Goal: Task Accomplishment & Management: Complete application form

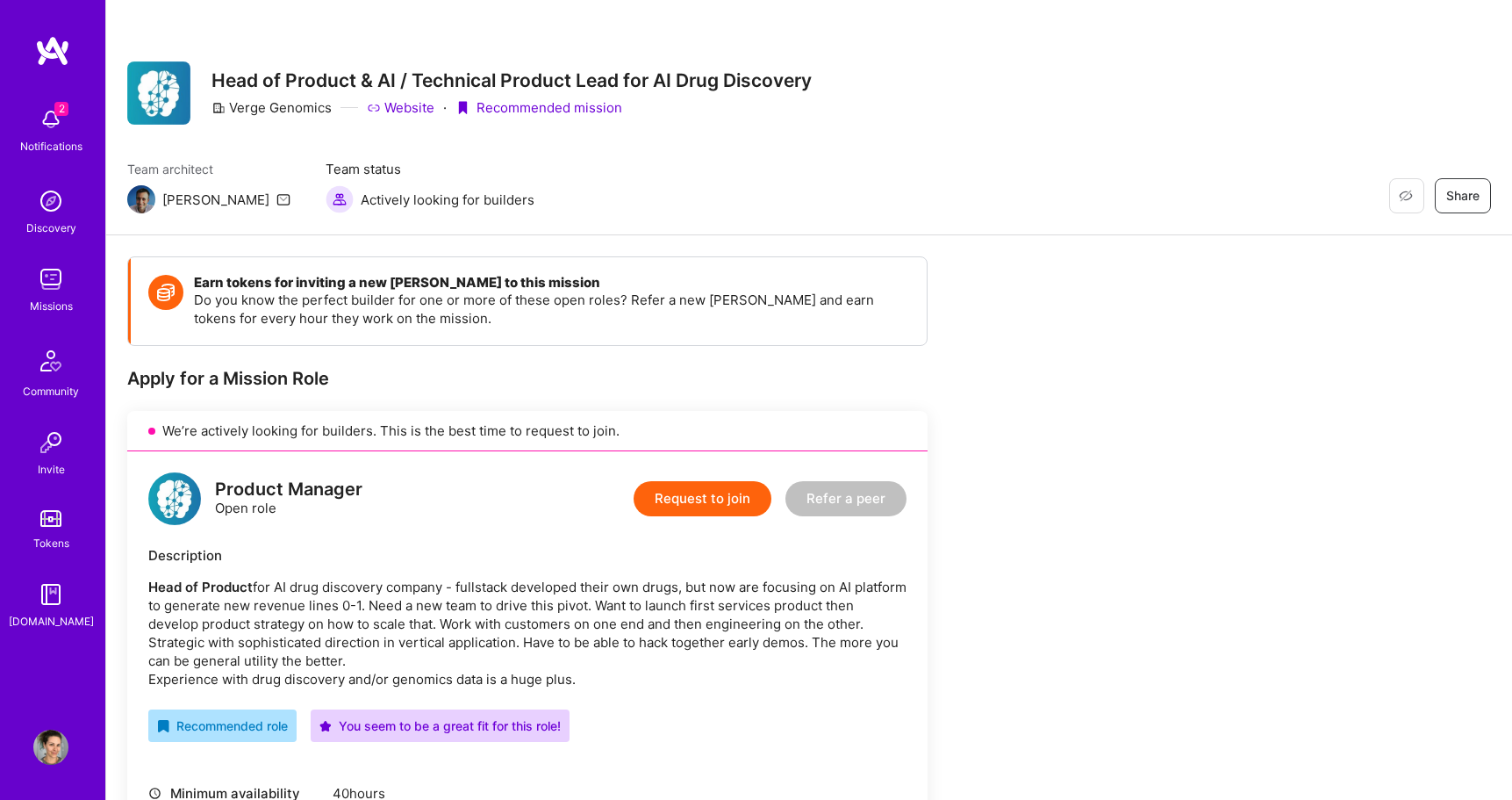
scroll to position [334, 0]
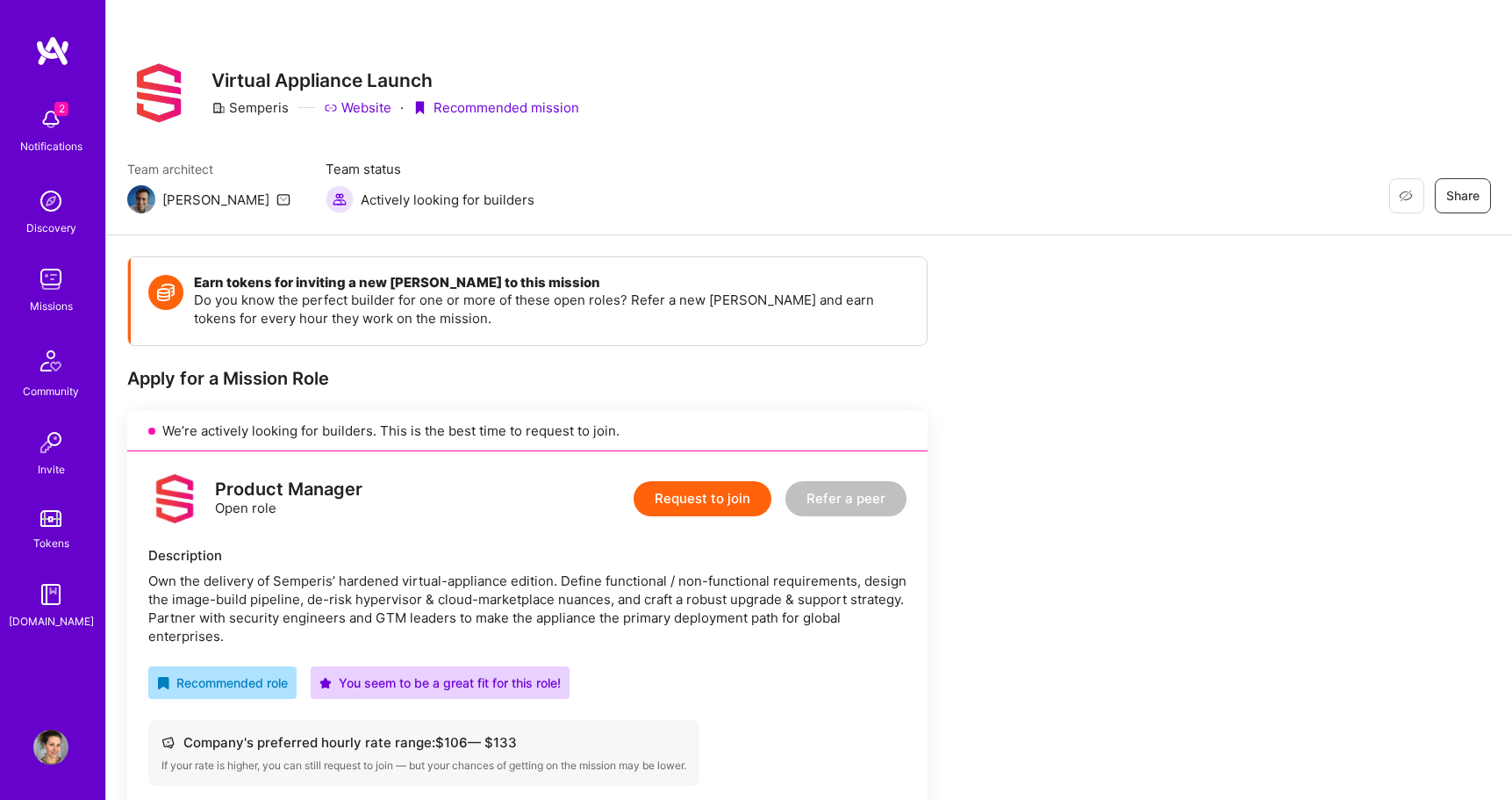
click at [49, 114] on img at bounding box center [50, 119] width 35 height 35
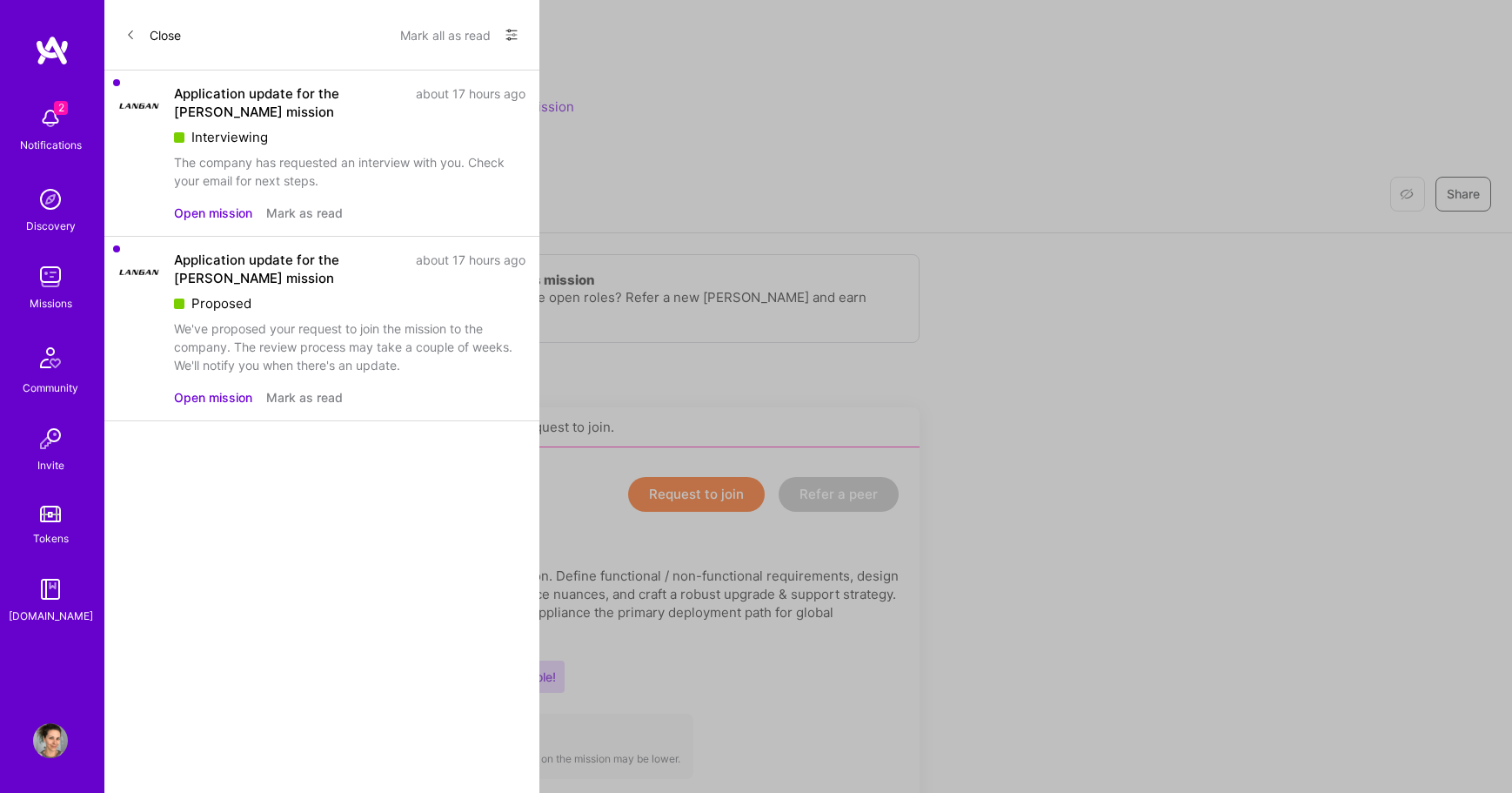
click at [204, 211] on button "Open mission" at bounding box center [213, 213] width 79 height 19
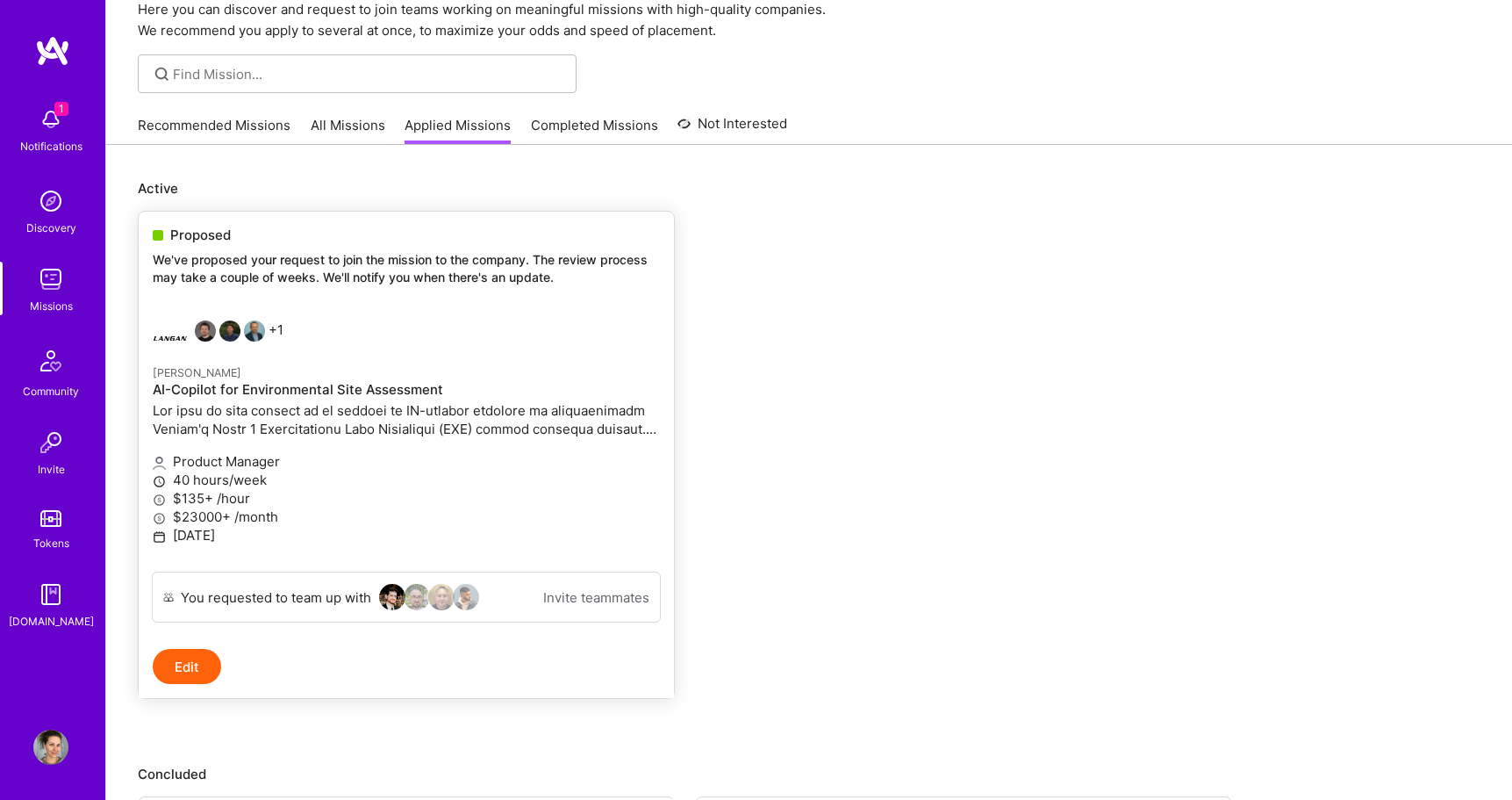
scroll to position [77, 0]
click at [498, 507] on p "$23000+ /month" at bounding box center [407, 516] width 507 height 19
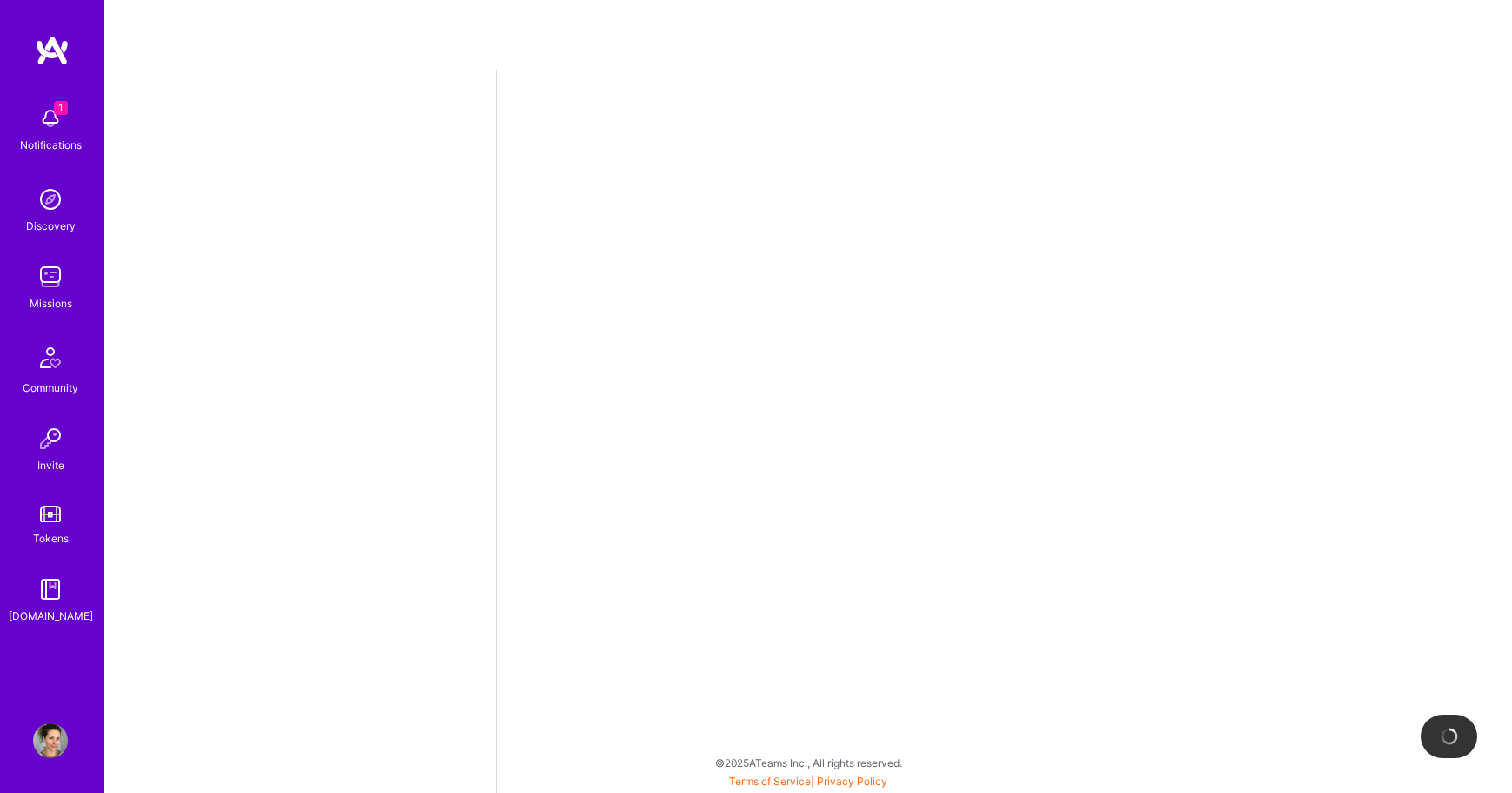
select select "US"
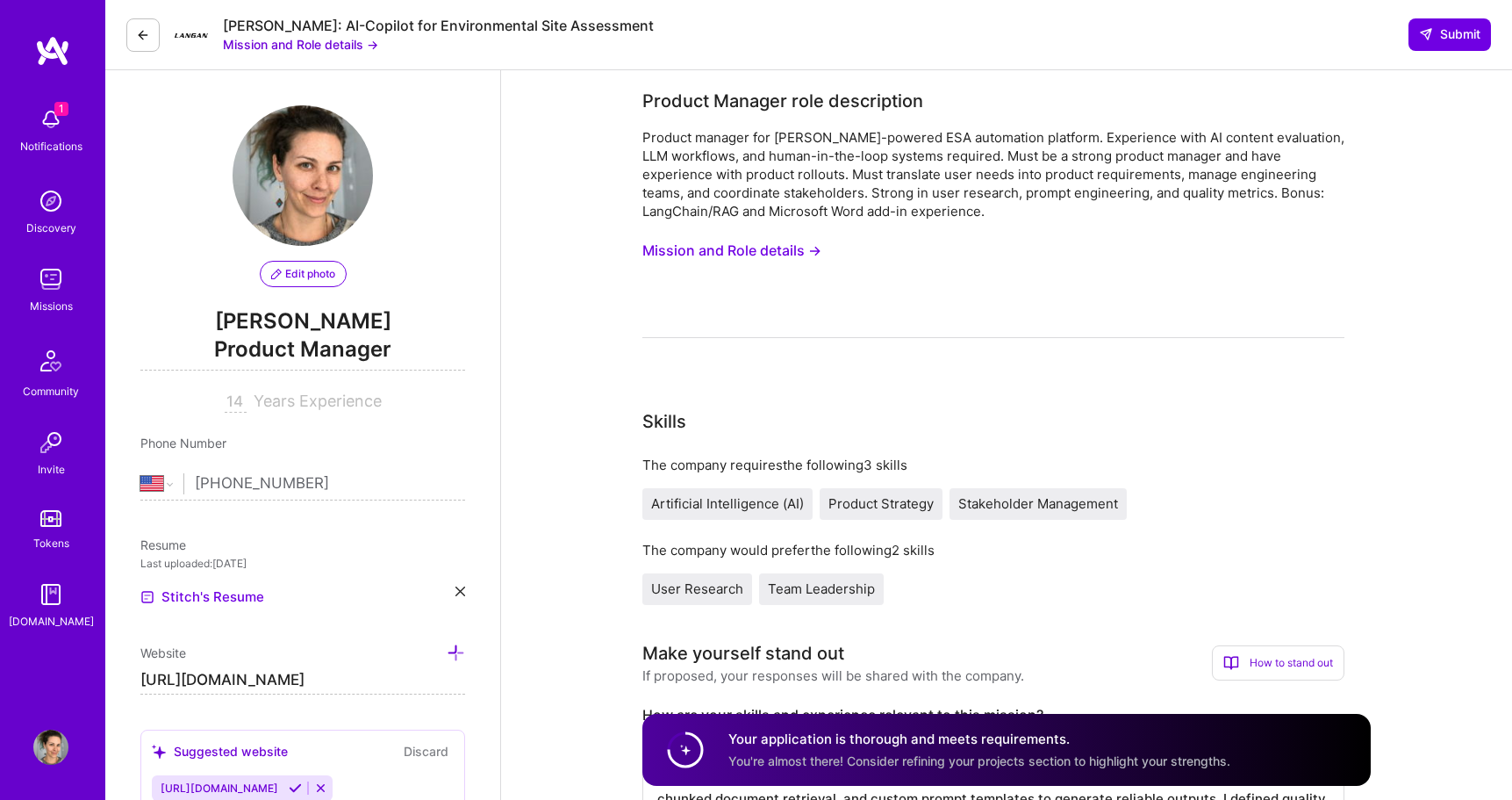
click at [672, 257] on button "Mission and Role details →" at bounding box center [732, 250] width 179 height 32
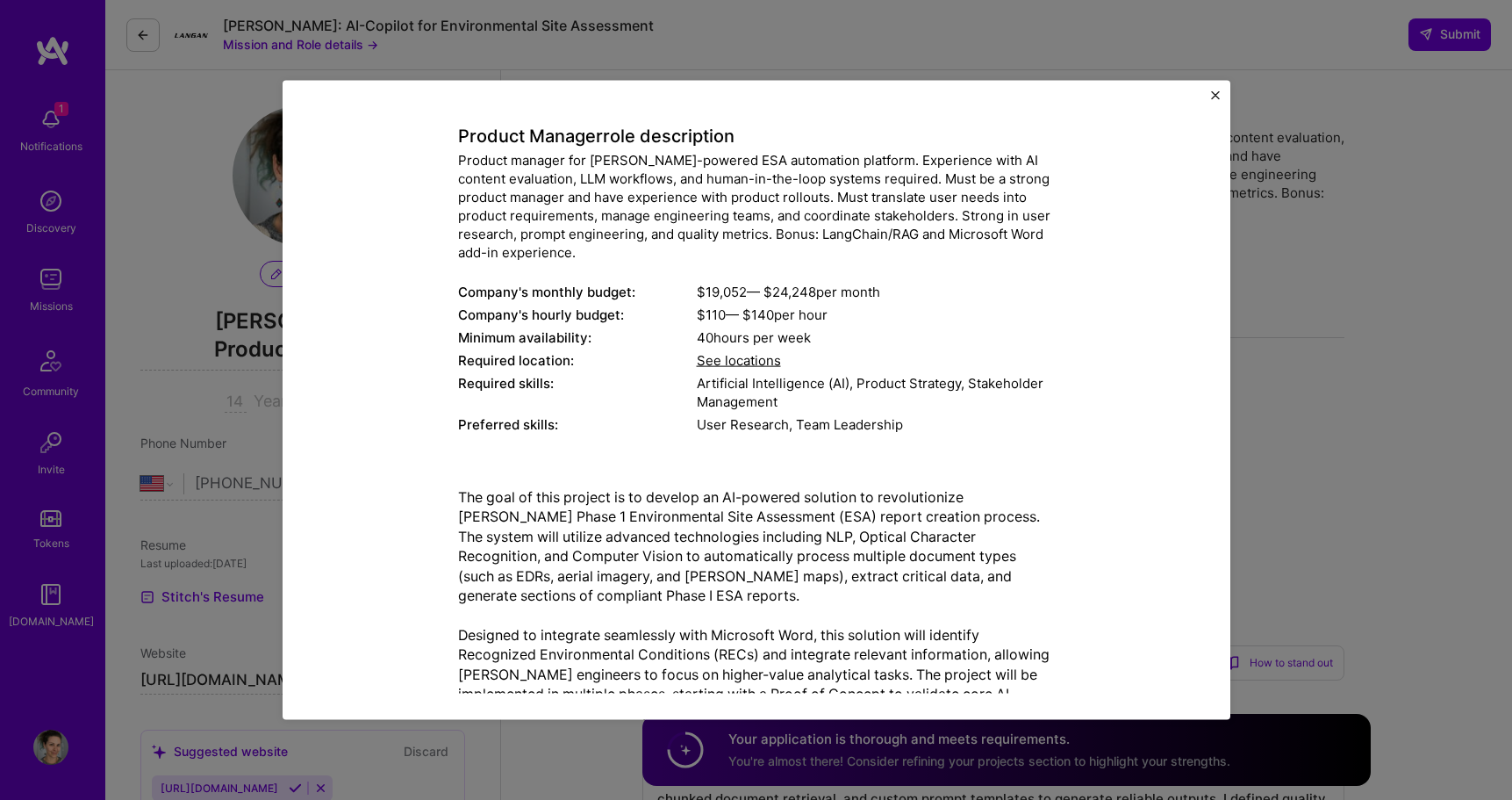
scroll to position [84, 0]
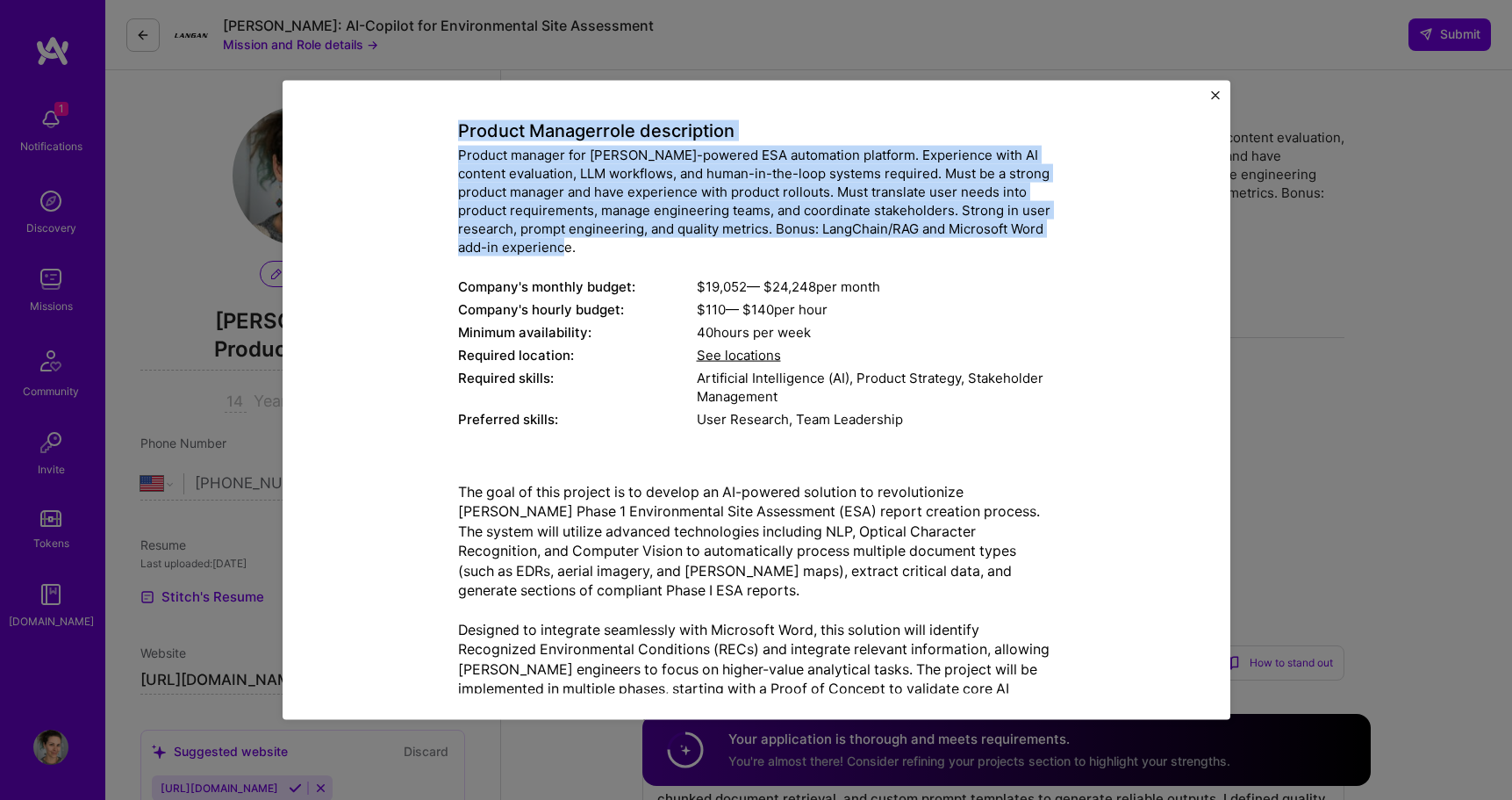
drag, startPoint x: 451, startPoint y: 128, endPoint x: 906, endPoint y: 251, distance: 471.3
click at [906, 251] on div "Product Manager role description Product manager for Langan's AI-powered ESA au…" at bounding box center [756, 264] width 597 height 336
copy div "Product Manager role description Product manager for Langan's AI-powered ESA au…"
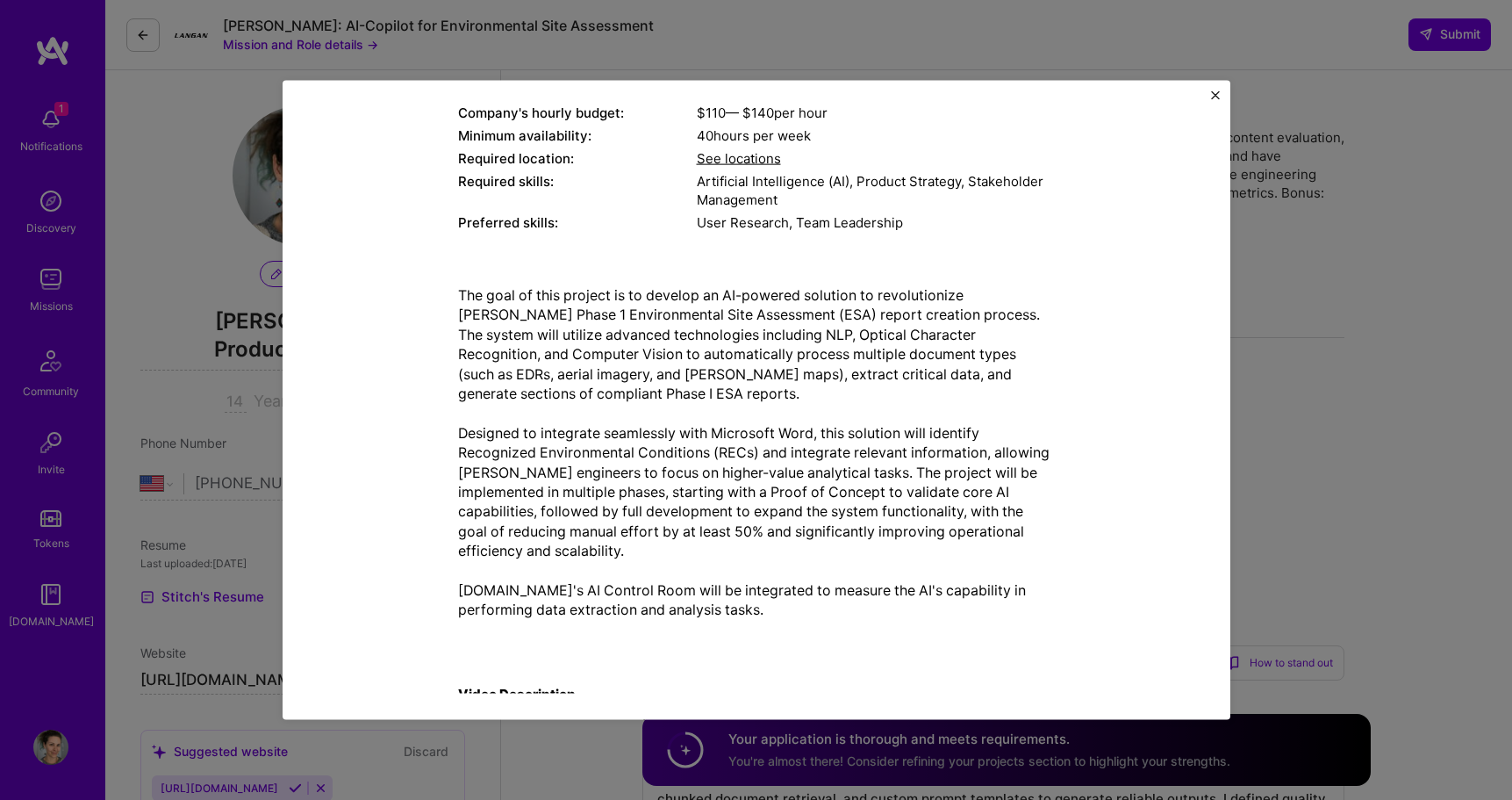
scroll to position [304, 0]
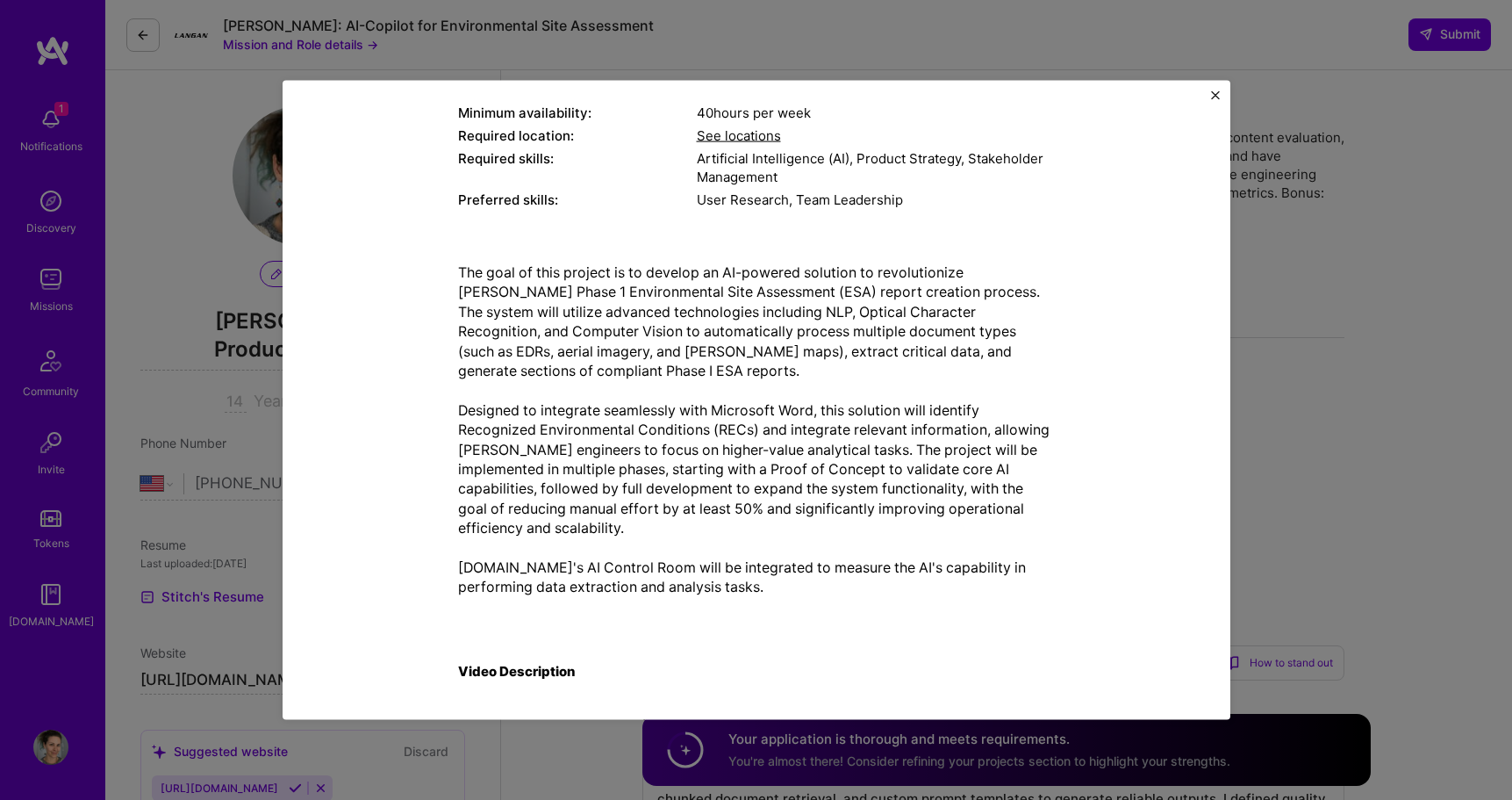
click at [458, 275] on p "The goal of this project is to develop an AI-powered solution to revolutionize …" at bounding box center [756, 428] width 597 height 334
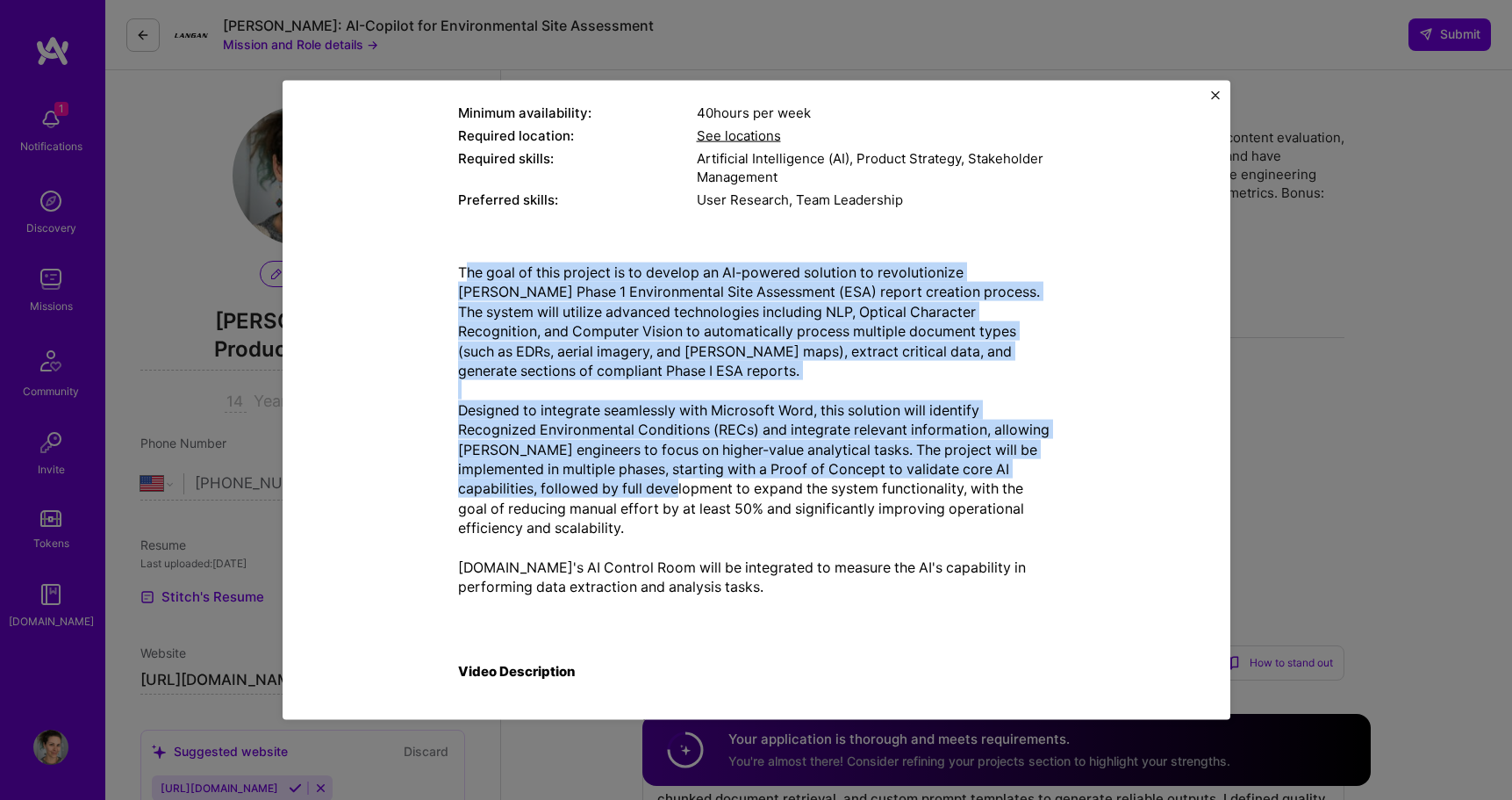
drag, startPoint x: 457, startPoint y: 275, endPoint x: 710, endPoint y: 491, distance: 332.7
click at [710, 491] on p "The goal of this project is to develop an AI-powered solution to revolutionize …" at bounding box center [756, 428] width 597 height 334
click at [498, 302] on p "The goal of this project is to develop an AI-powered solution to revolutionize …" at bounding box center [756, 428] width 597 height 334
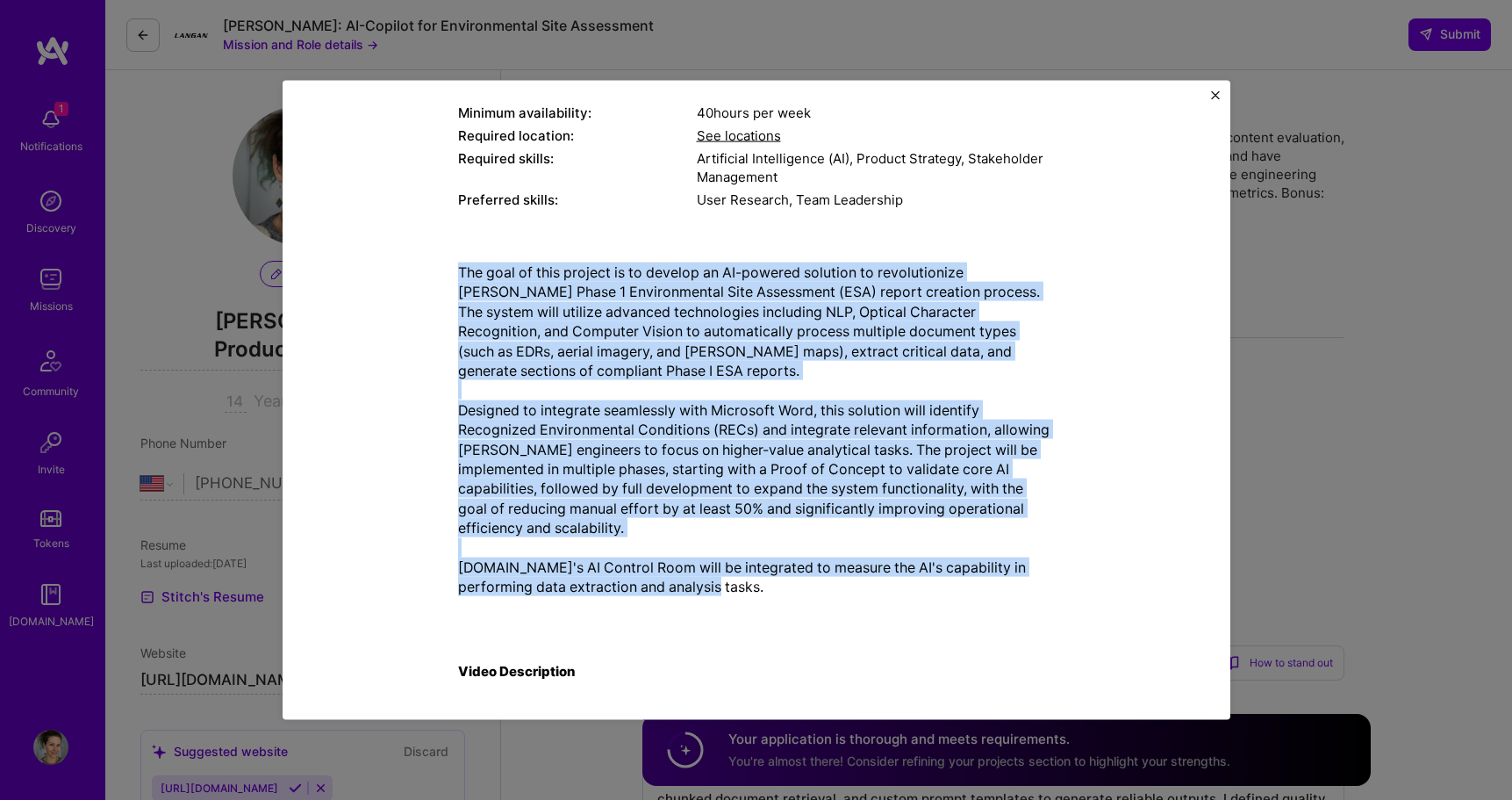
drag, startPoint x: 451, startPoint y: 271, endPoint x: 691, endPoint y: 586, distance: 396.0
click at [691, 586] on p "The goal of this project is to develop an AI-powered solution to revolutionize …" at bounding box center [756, 428] width 597 height 334
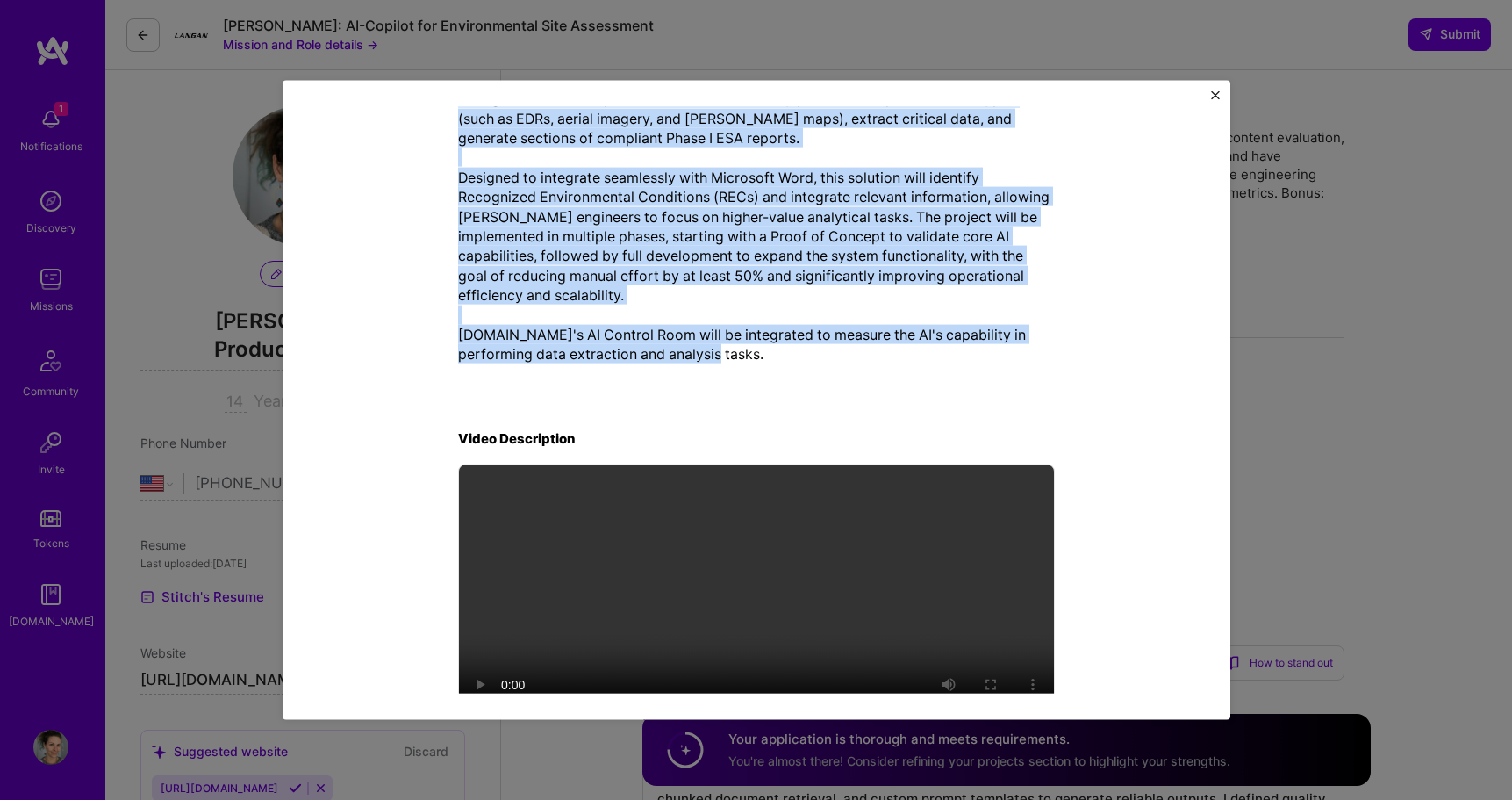
scroll to position [587, 0]
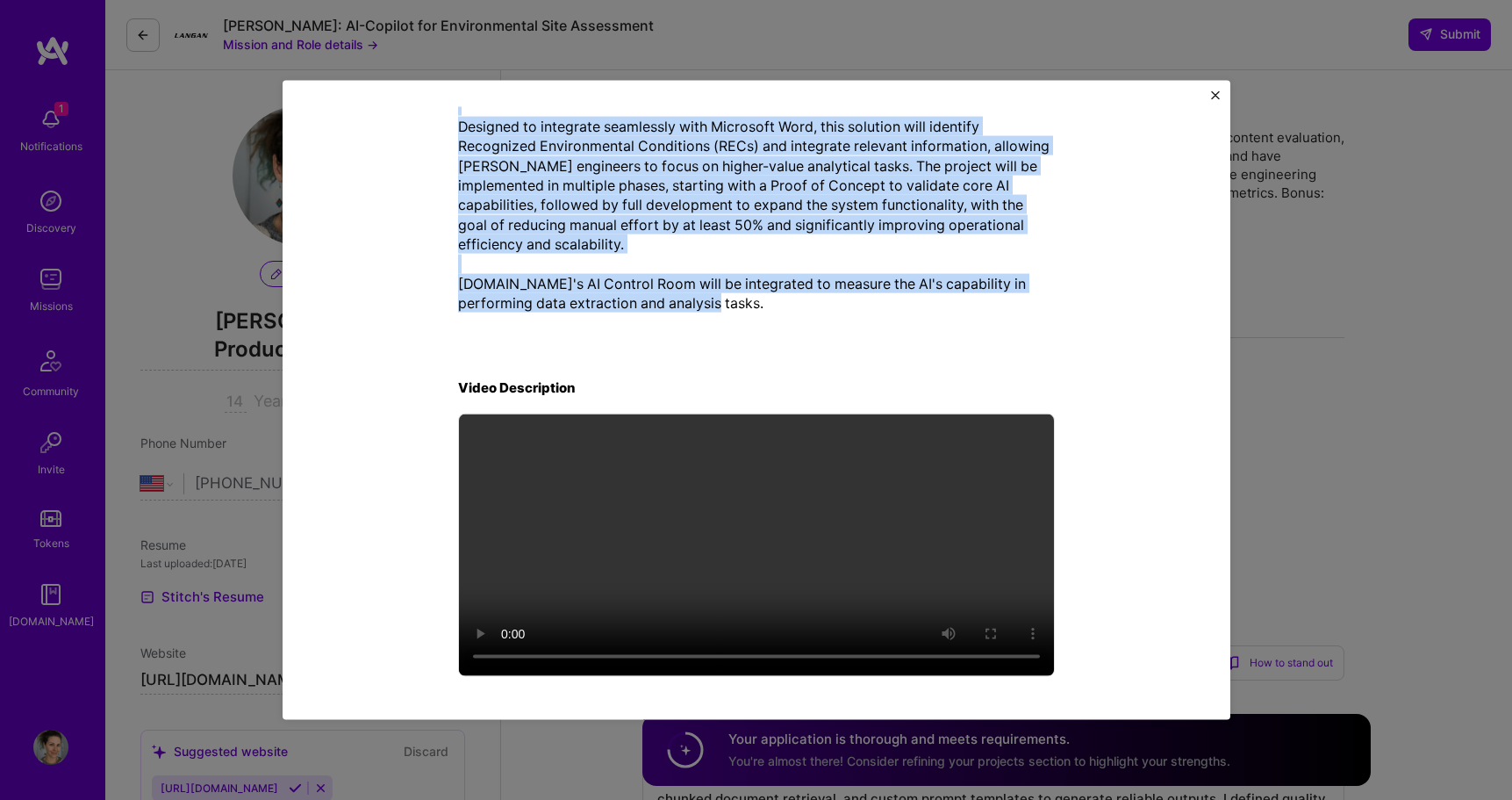
copy p "The goal of this project is to develop an AI-powered solution to revolutionize …"
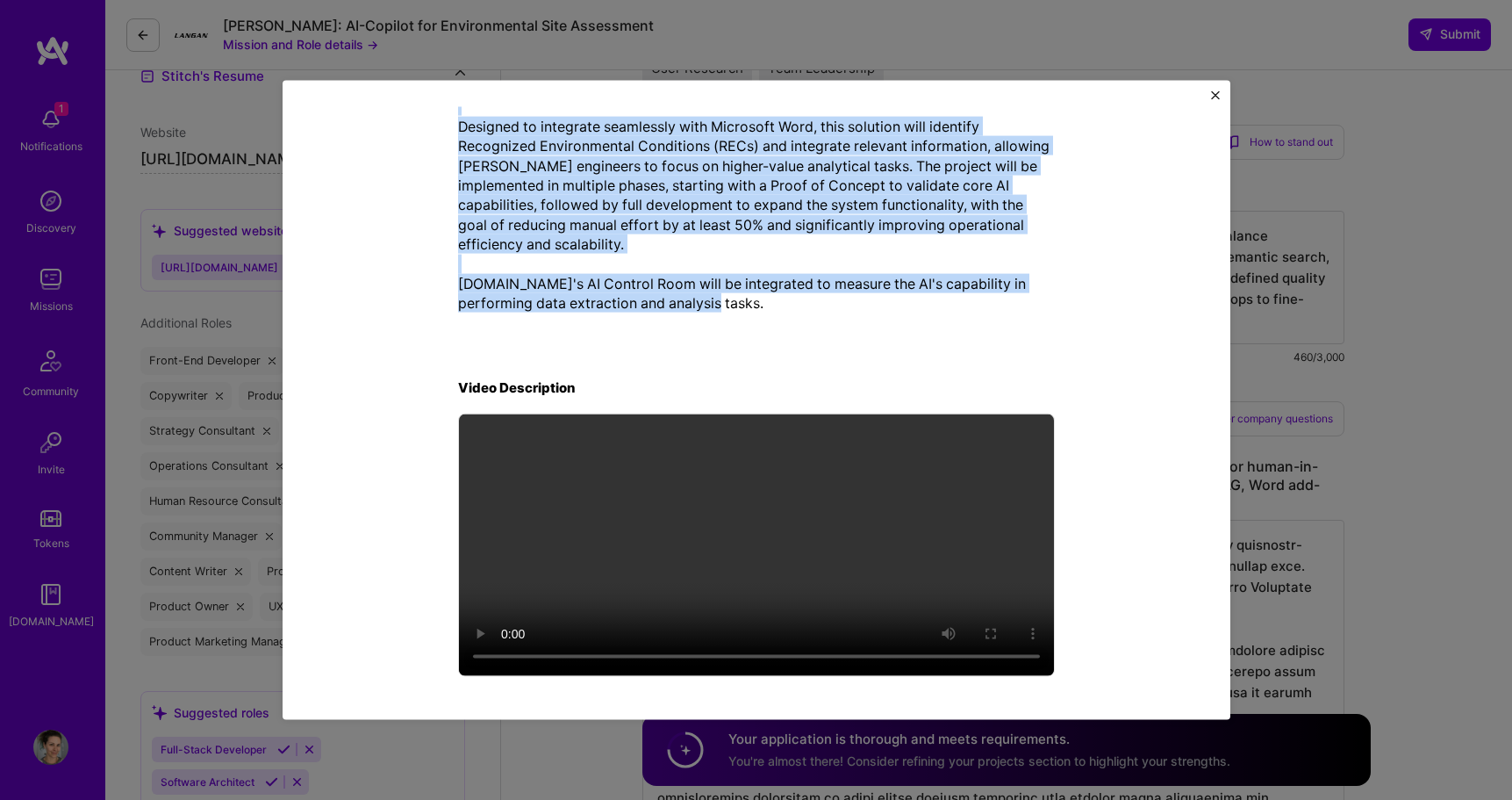
scroll to position [541, 0]
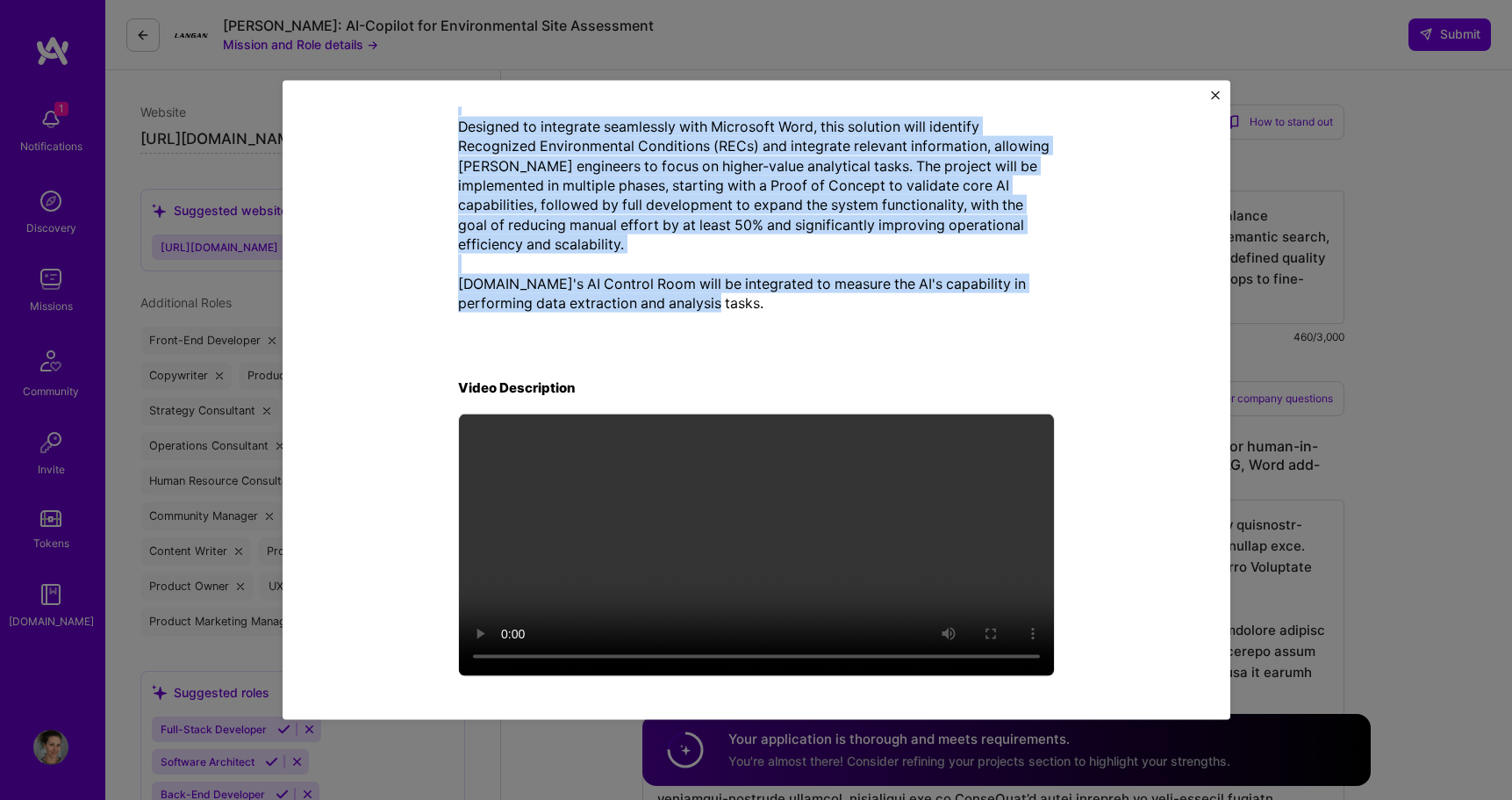
click at [1213, 94] on img "Close" at bounding box center [1215, 94] width 8 height 8
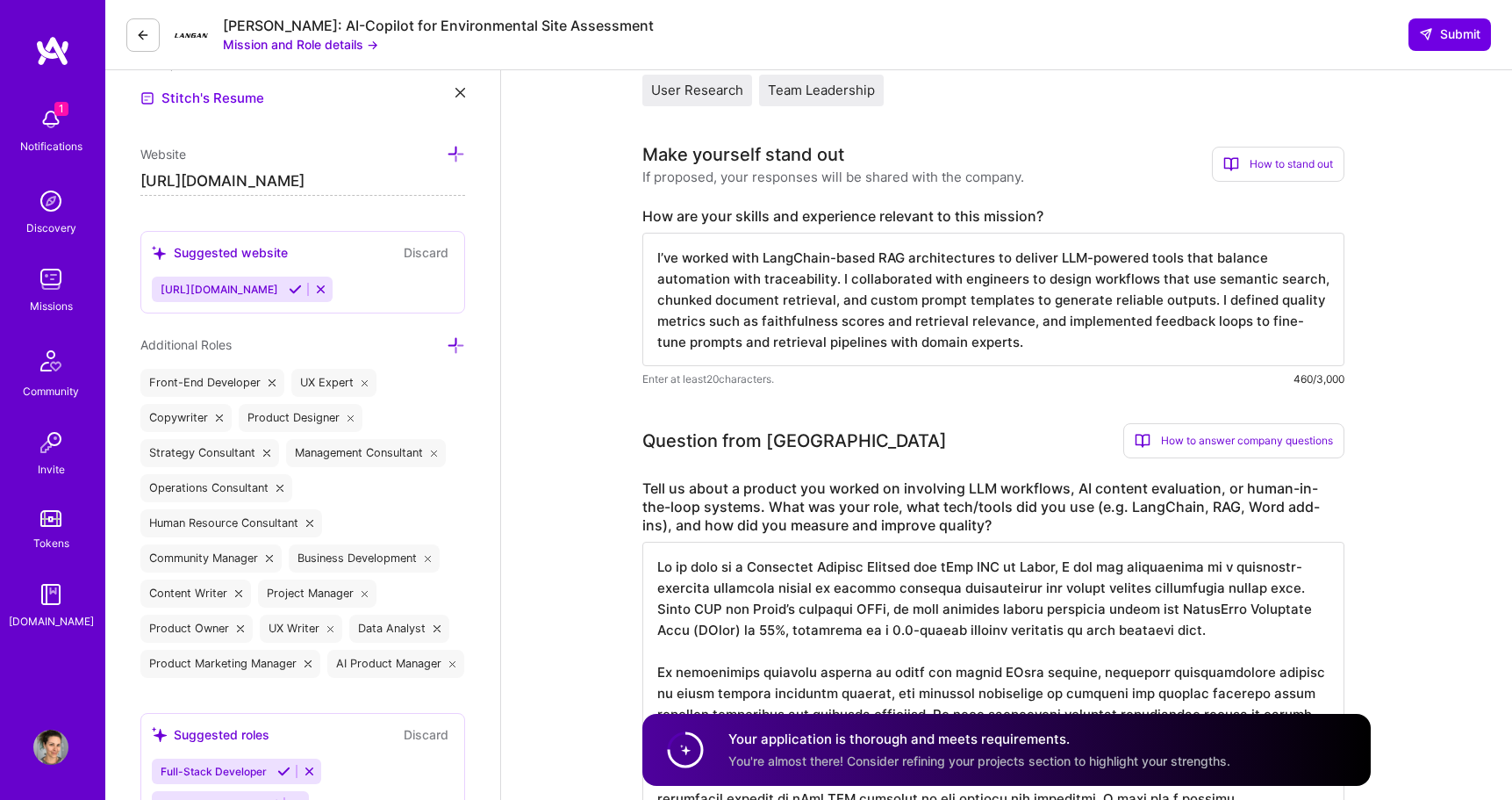
scroll to position [509, 0]
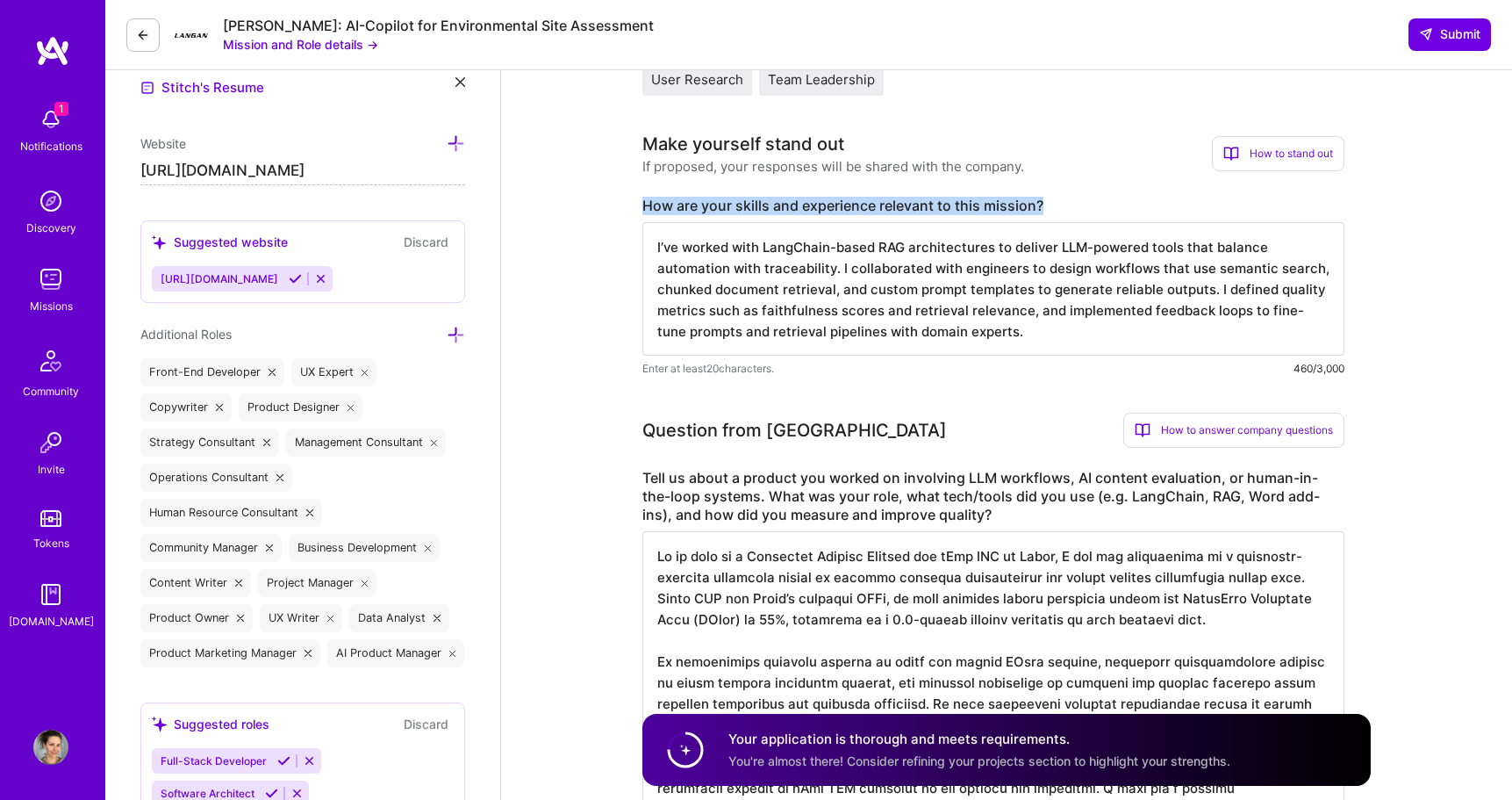
drag, startPoint x: 639, startPoint y: 207, endPoint x: 1130, endPoint y: 343, distance: 509.5
click at [693, 271] on textarea "I’ve worked with LangChain-based RAG architectures to deliver LLM-powered tools…" at bounding box center [993, 288] width 702 height 133
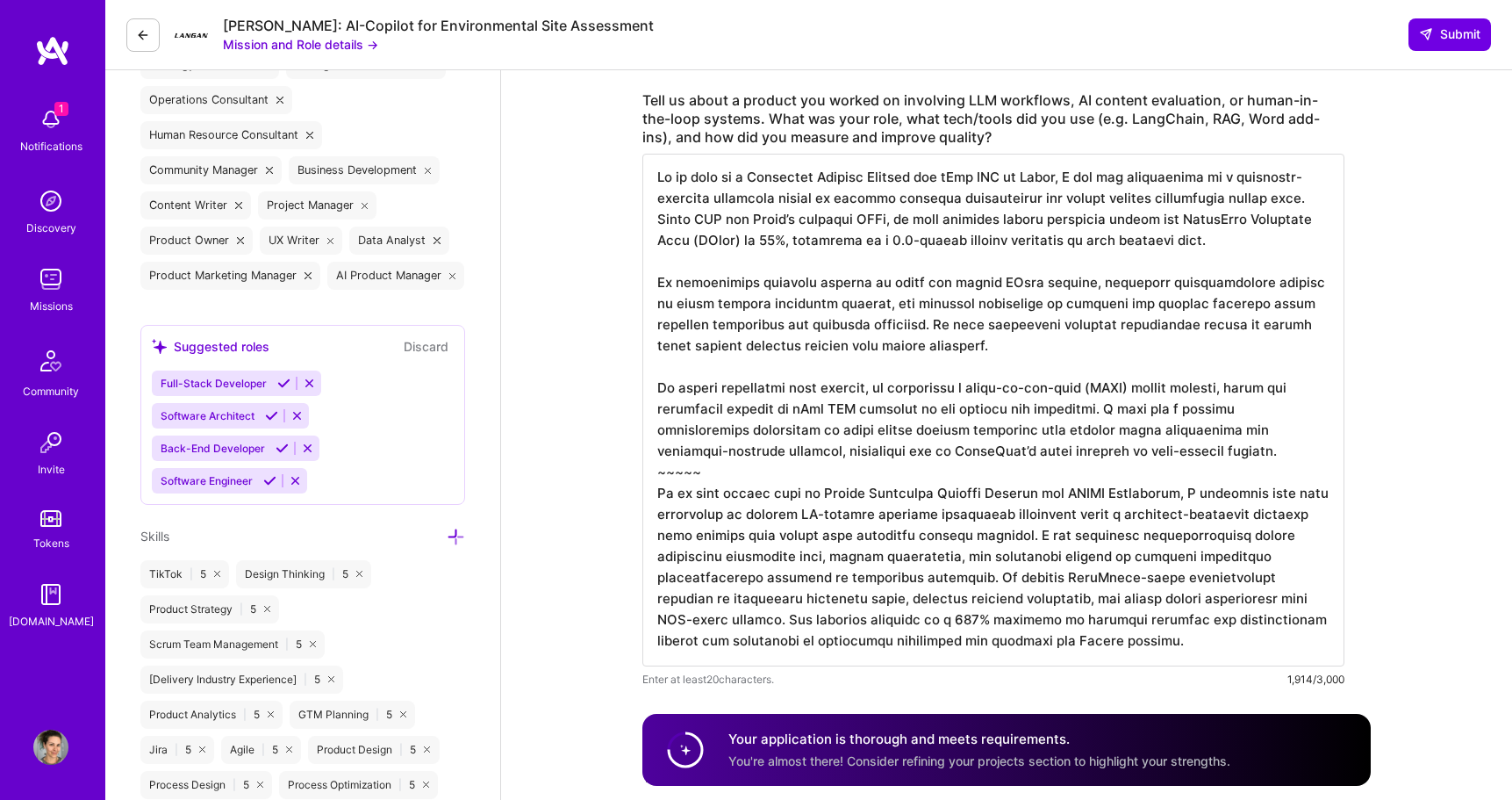
scroll to position [899, 0]
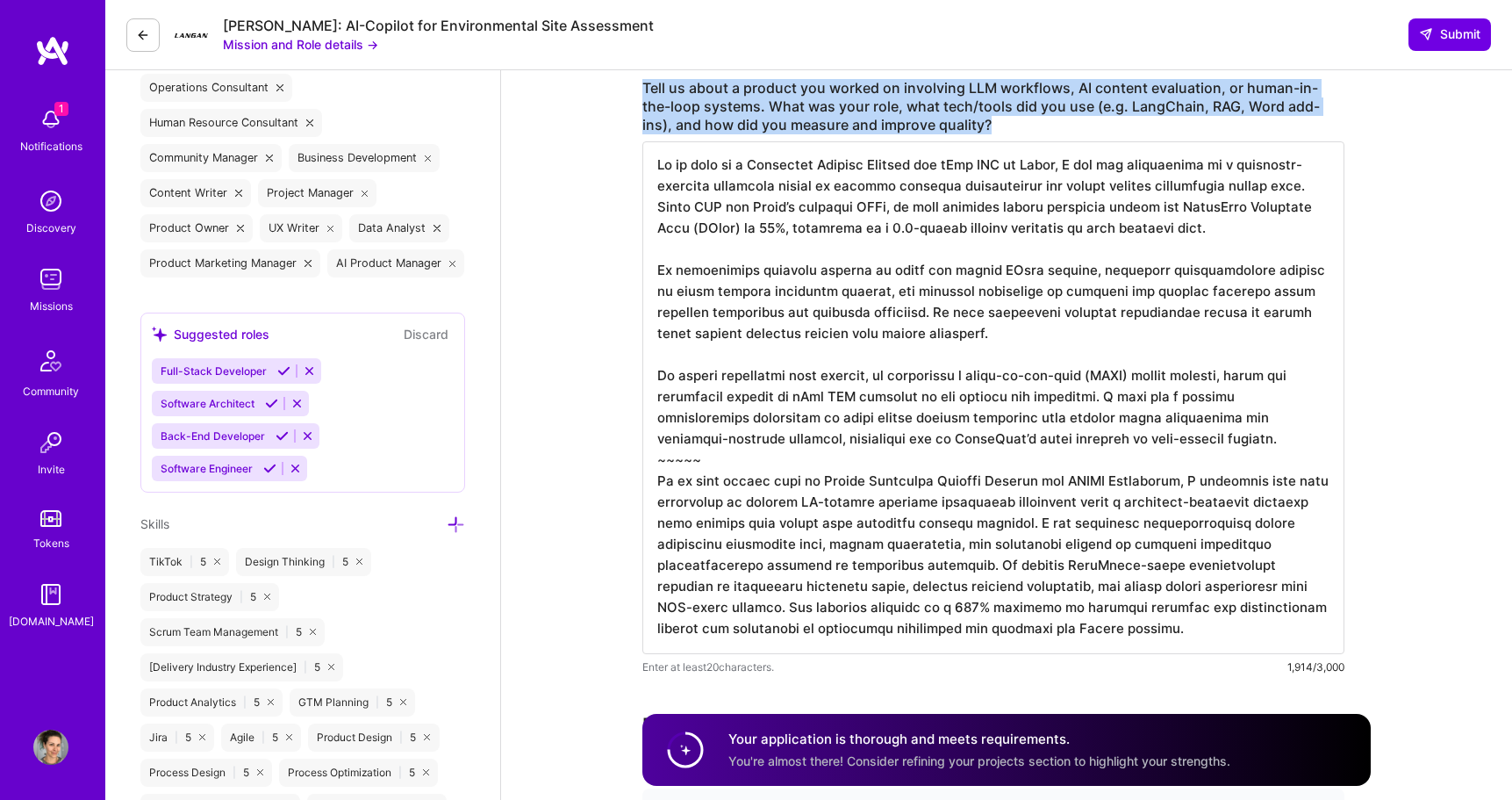
drag, startPoint x: 643, startPoint y: 83, endPoint x: 949, endPoint y: 124, distance: 308.7
click at [949, 124] on label "Tell us about a product you worked on involving LLM workflows, AI content evalu…" at bounding box center [993, 107] width 702 height 56
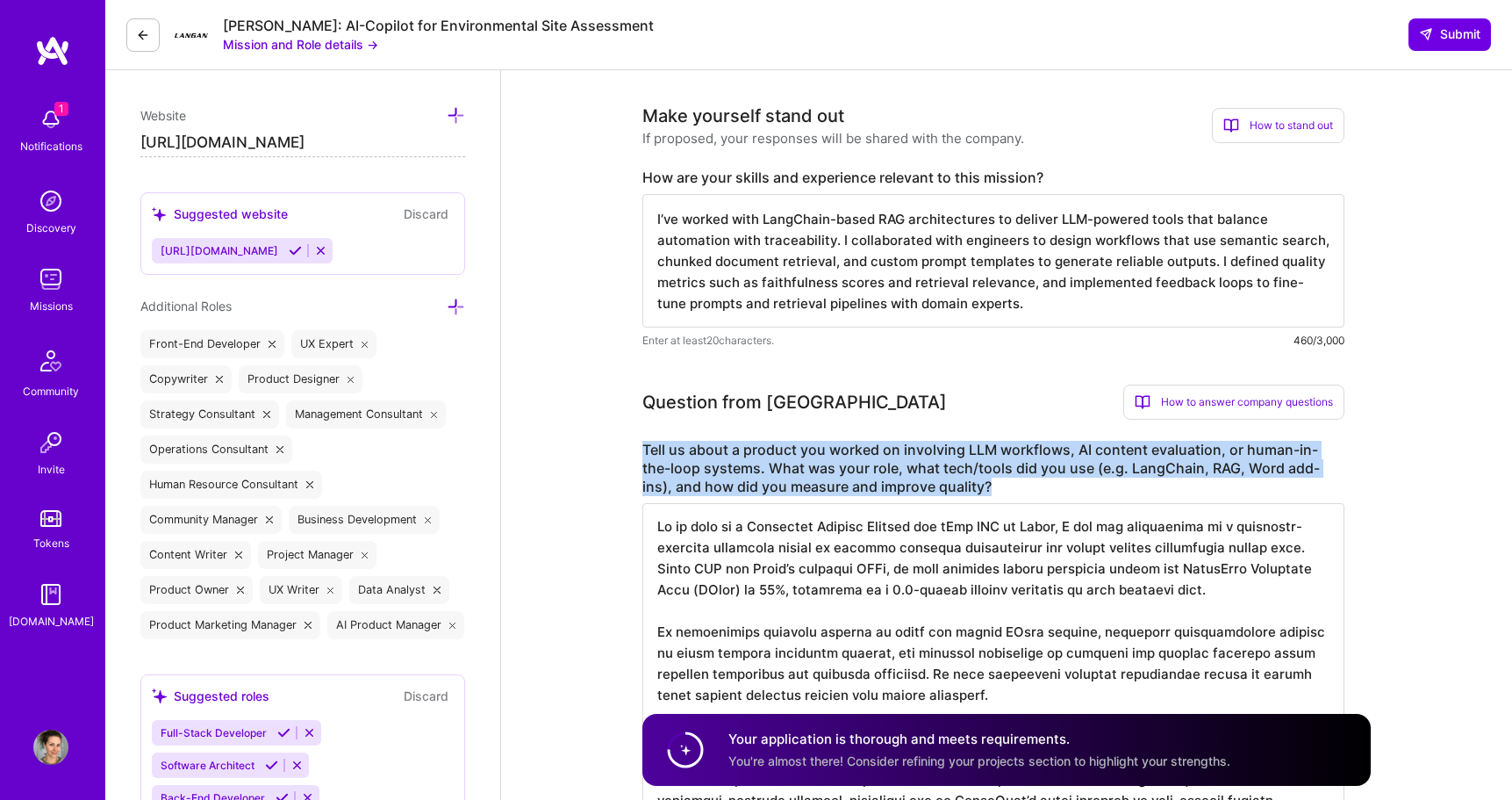
scroll to position [514, 0]
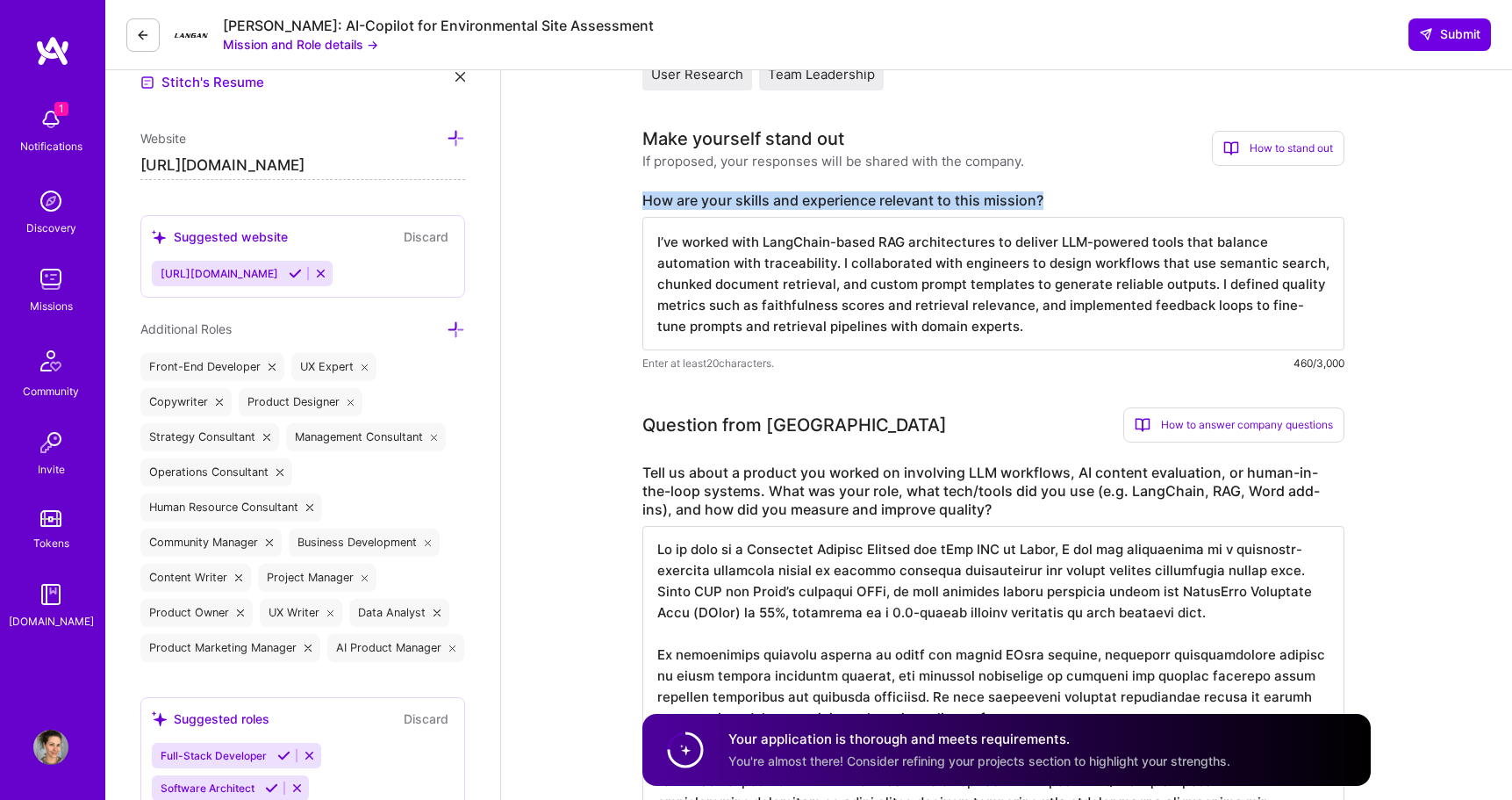
drag, startPoint x: 643, startPoint y: 197, endPoint x: 1061, endPoint y: 195, distance: 418.0
click at [1061, 195] on label "How are your skills and experience relevant to this mission?" at bounding box center [993, 201] width 702 height 19
copy label "How are your skills and experience relevant to this mission?"
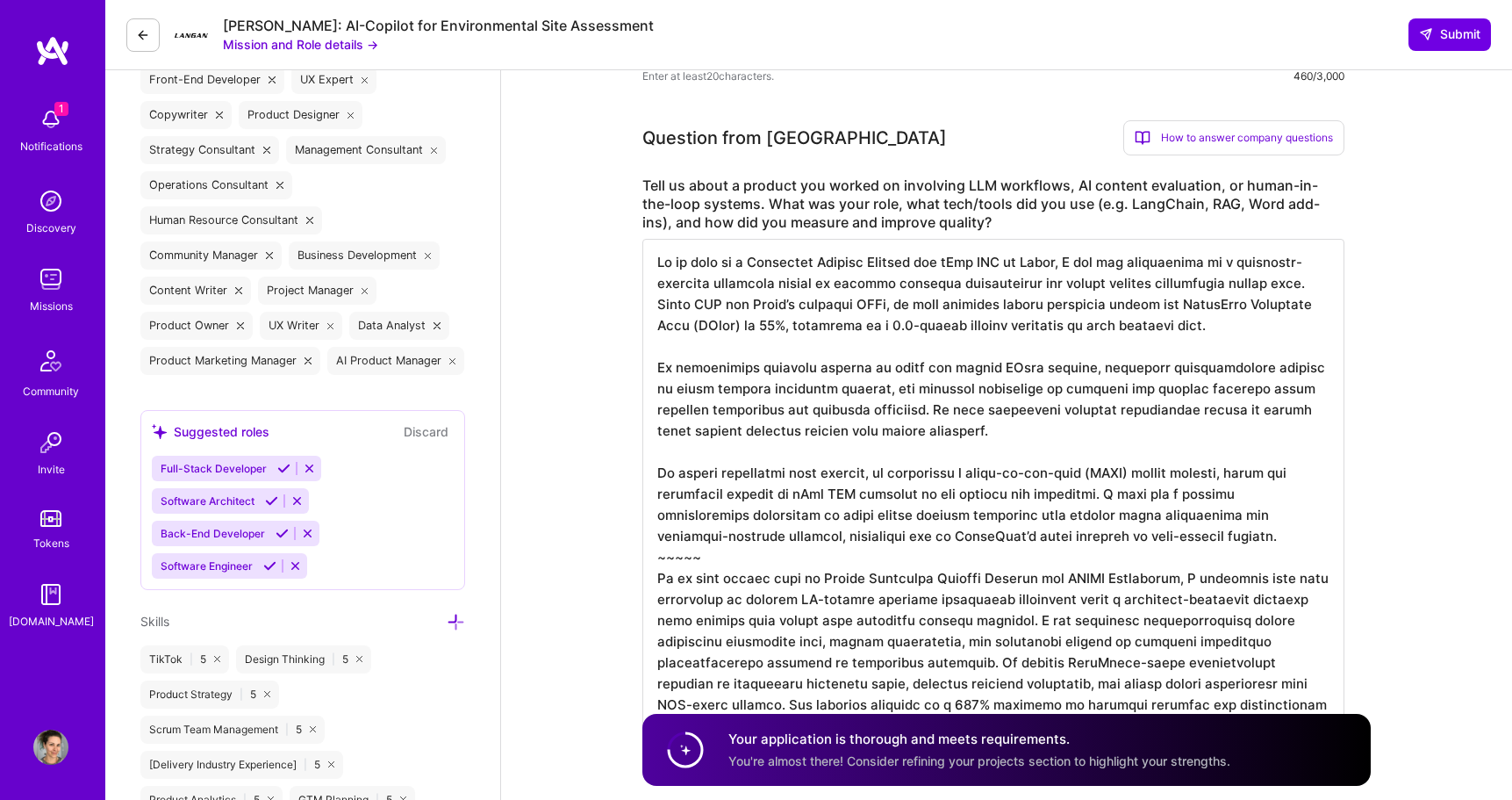
scroll to position [827, 0]
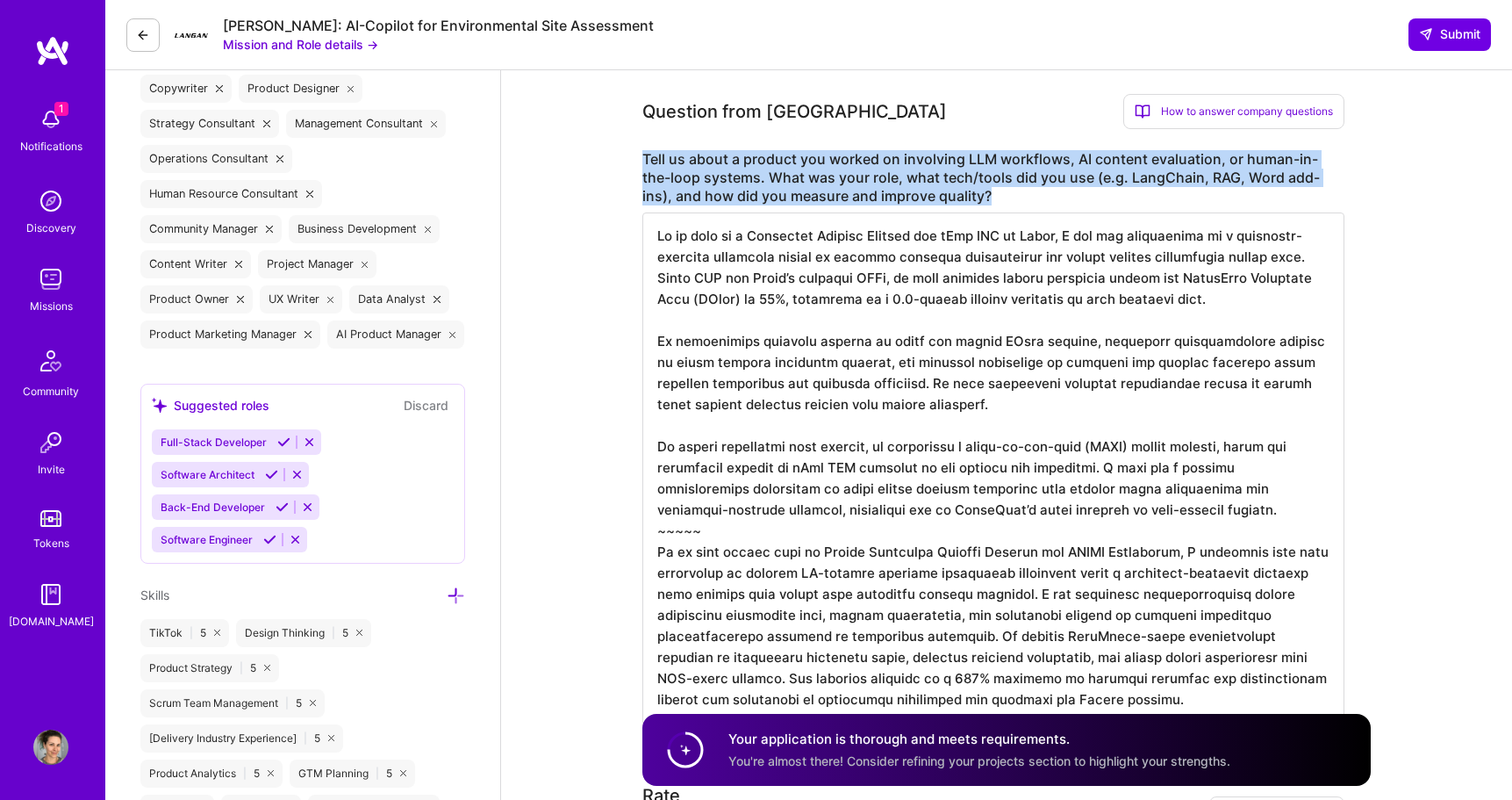
drag, startPoint x: 640, startPoint y: 155, endPoint x: 926, endPoint y: 197, distance: 289.1
copy label "Tell us about a product you worked on involving LLM workflows, AI content evalu…"
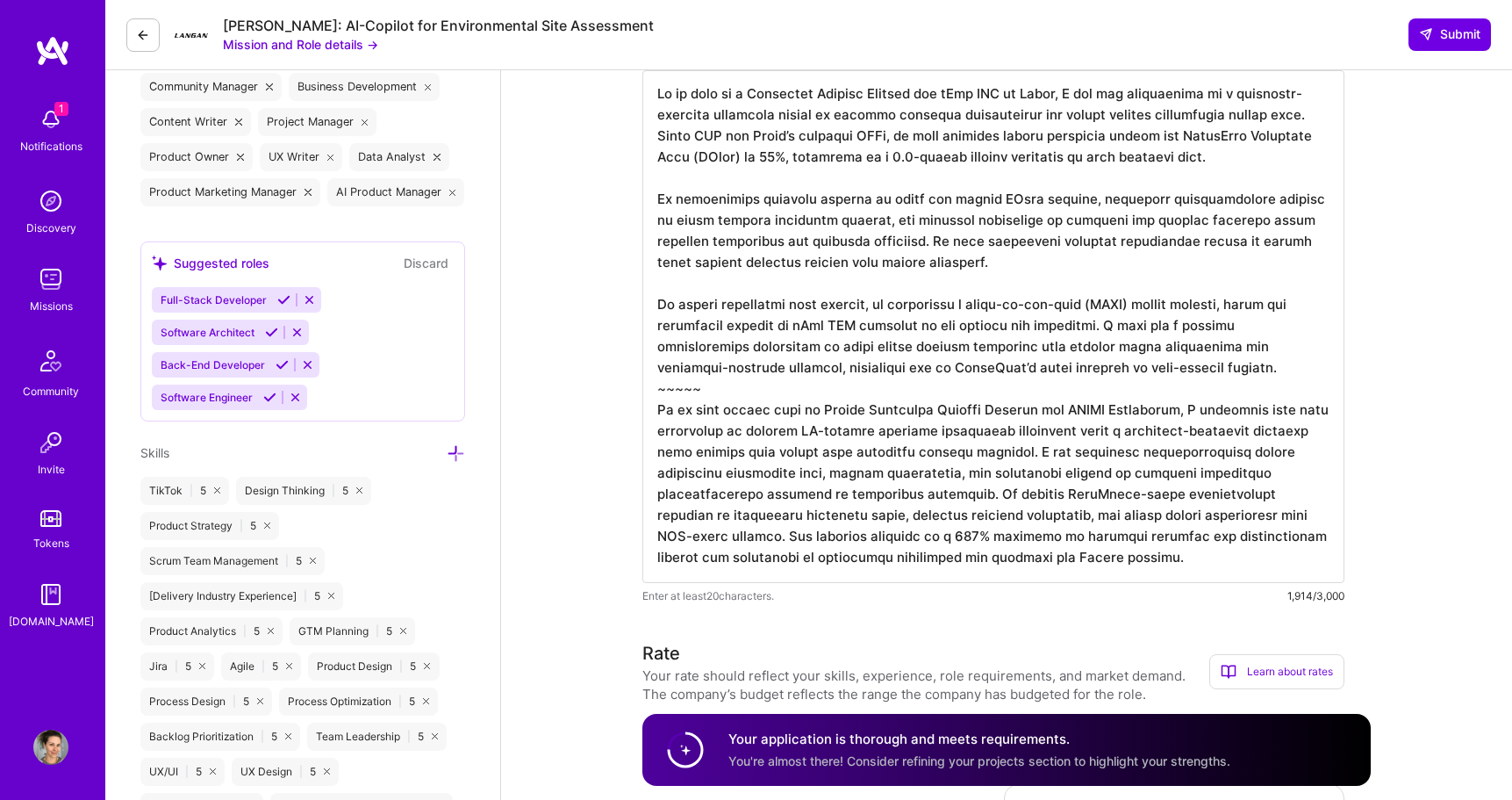
scroll to position [974, 0]
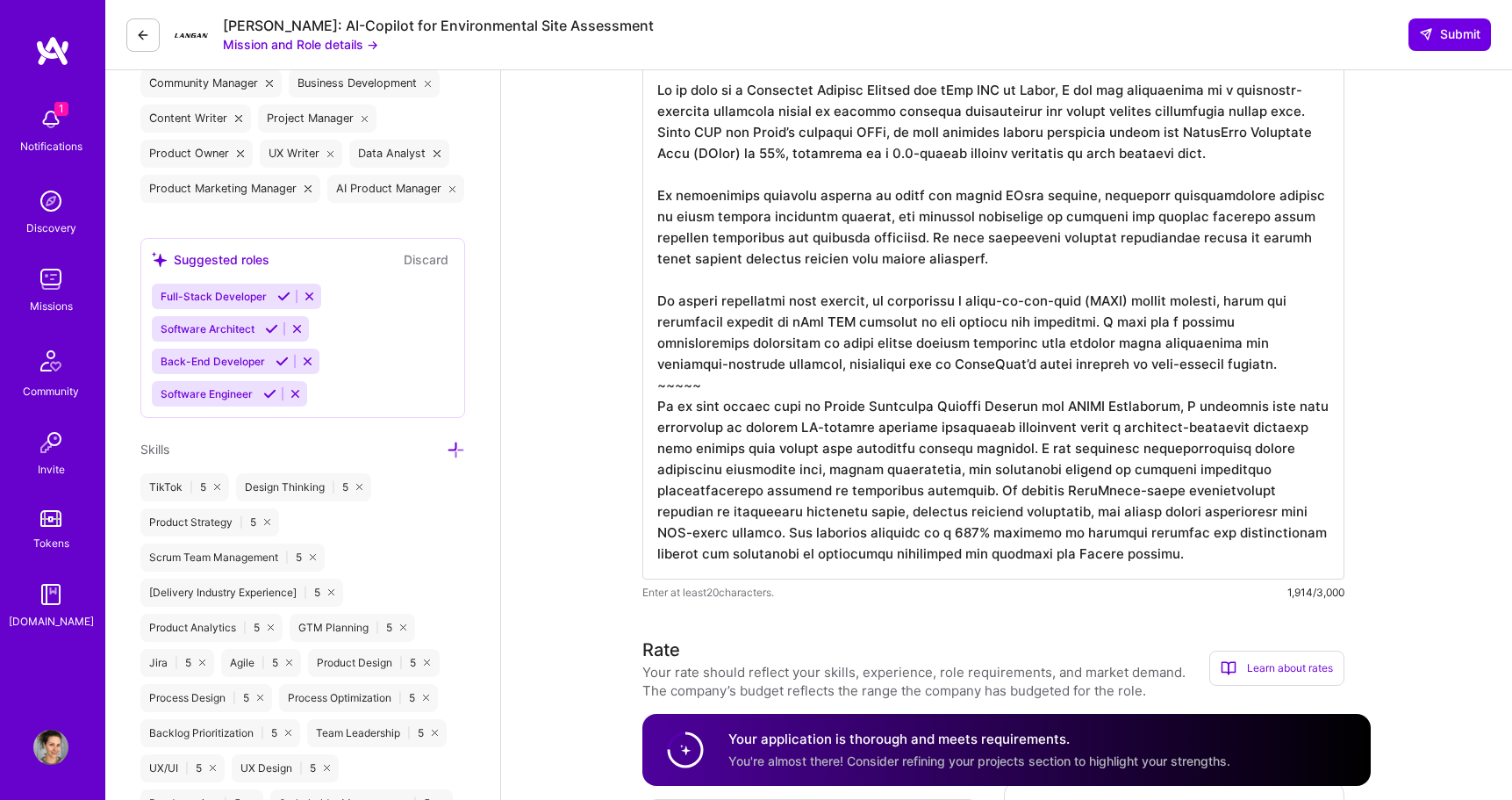
drag, startPoint x: 655, startPoint y: 94, endPoint x: 1144, endPoint y: 549, distance: 667.9
click at [1144, 549] on textarea at bounding box center [993, 323] width 702 height 512
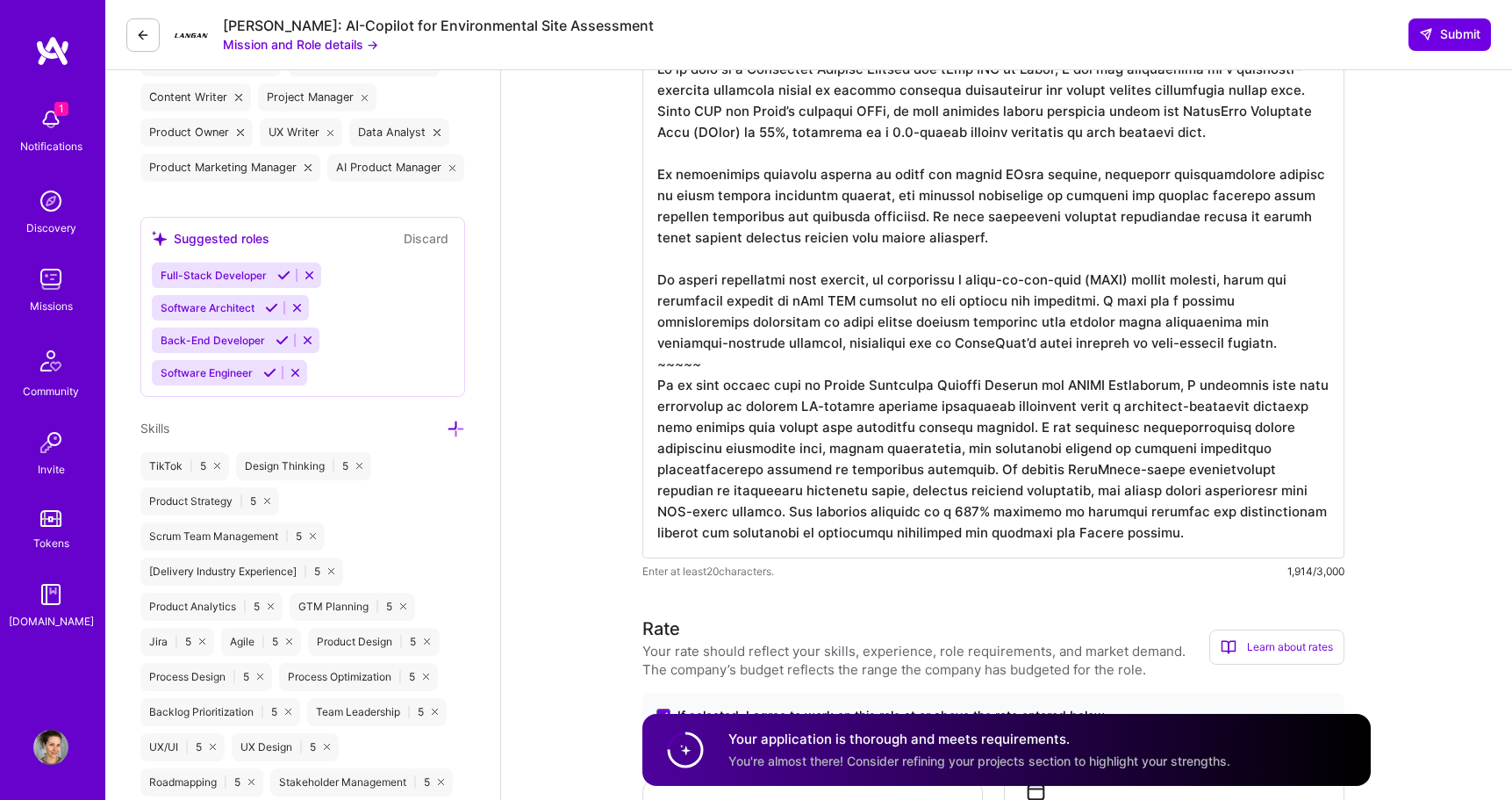
click at [829, 336] on textarea at bounding box center [993, 301] width 702 height 512
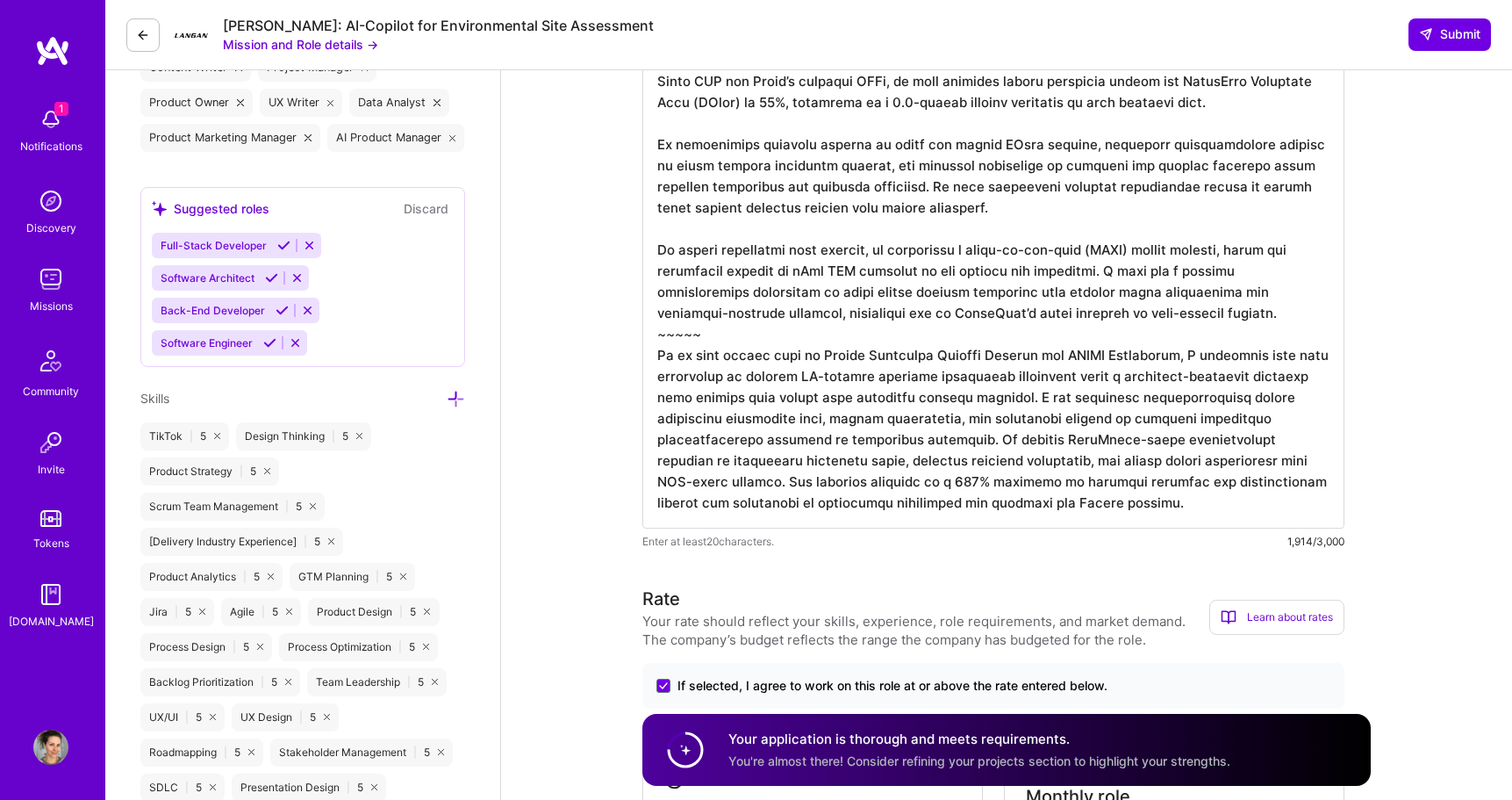
scroll to position [1029, 0]
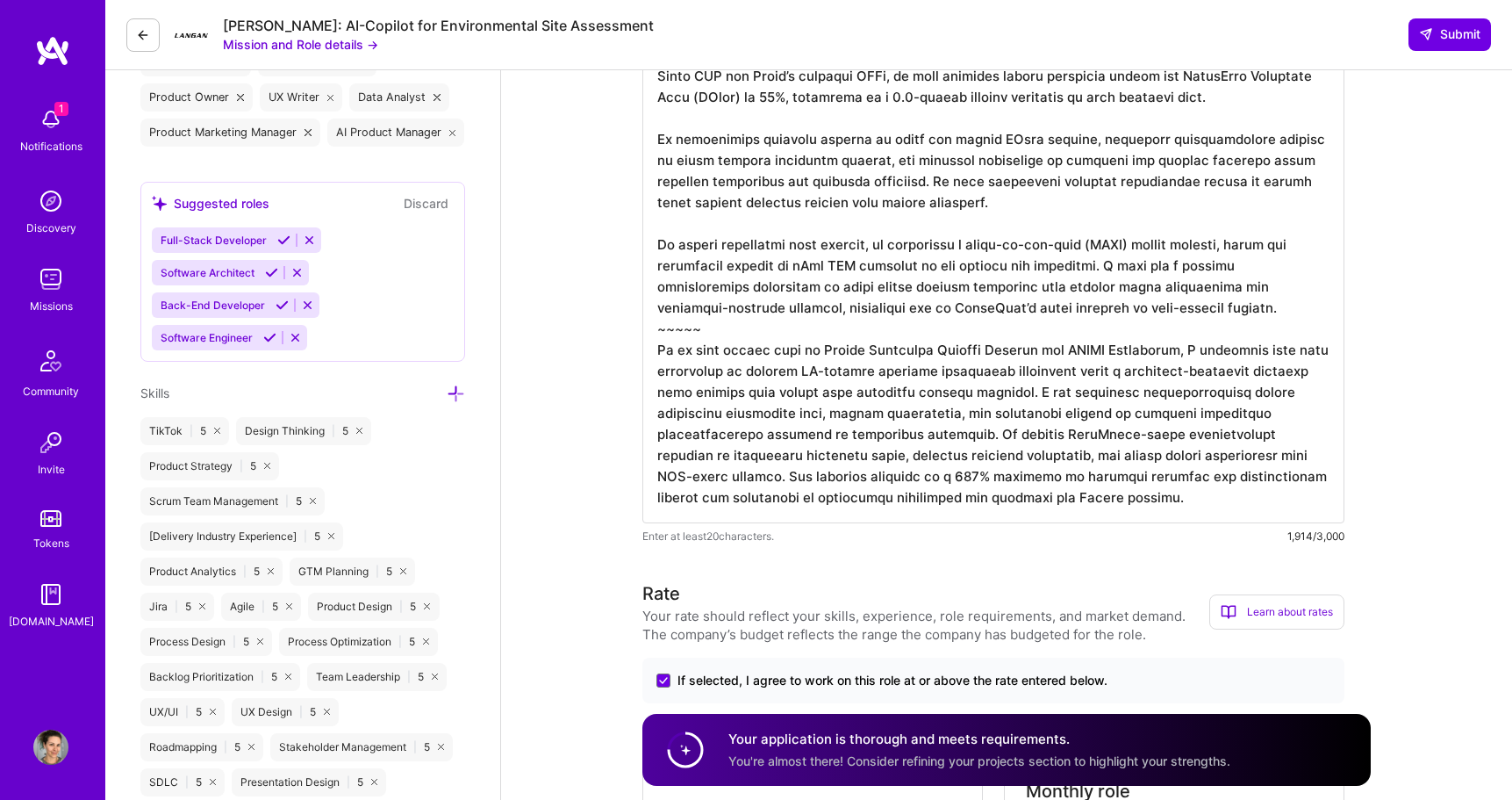
click at [1166, 498] on textarea at bounding box center [993, 266] width 702 height 512
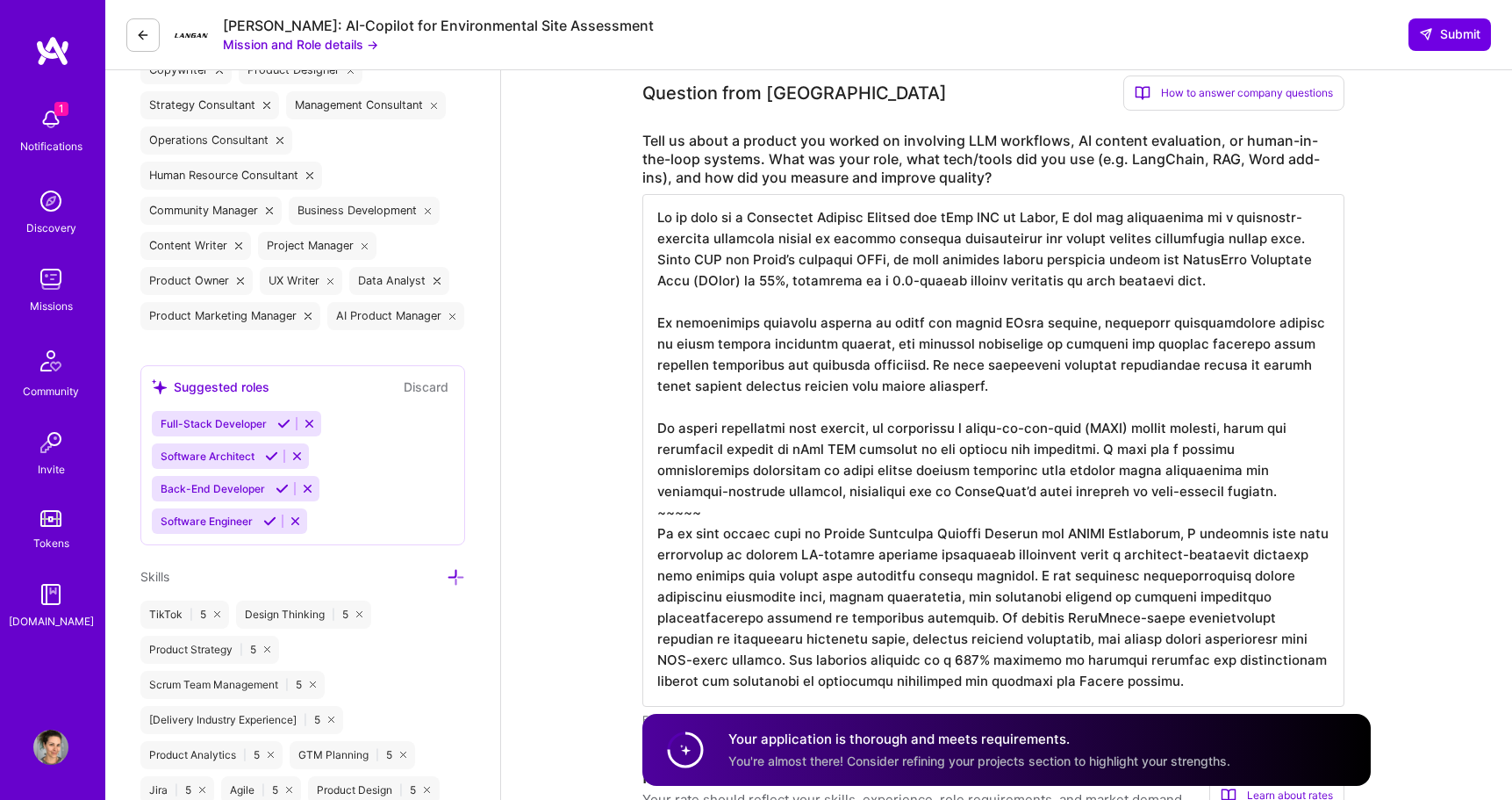
scroll to position [704, 0]
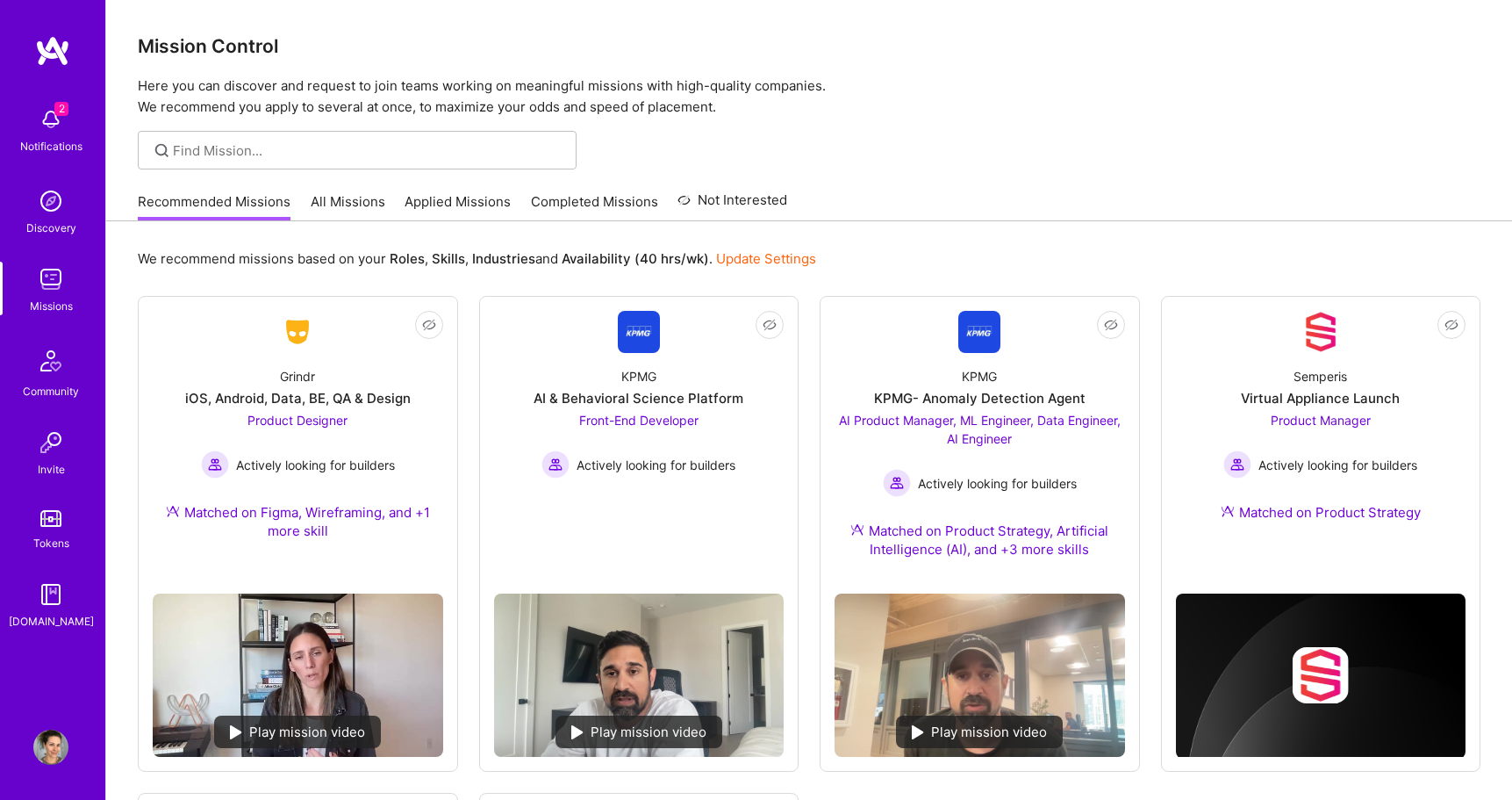
scroll to position [290, 0]
